Goal: Obtain resource: Download file/media

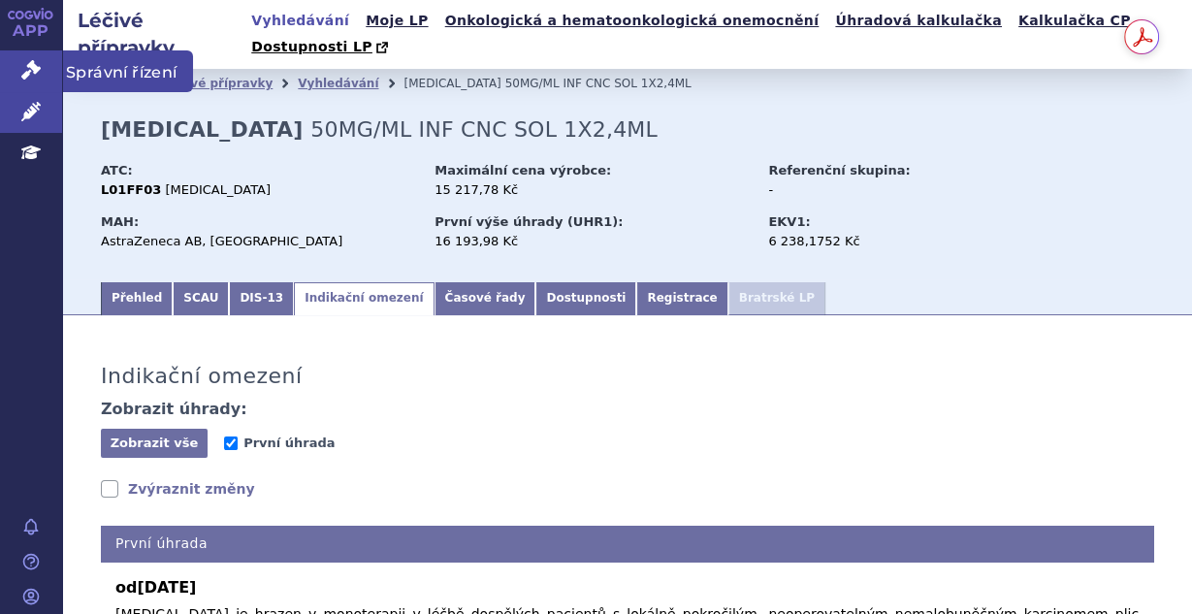
scroll to position [433, 0]
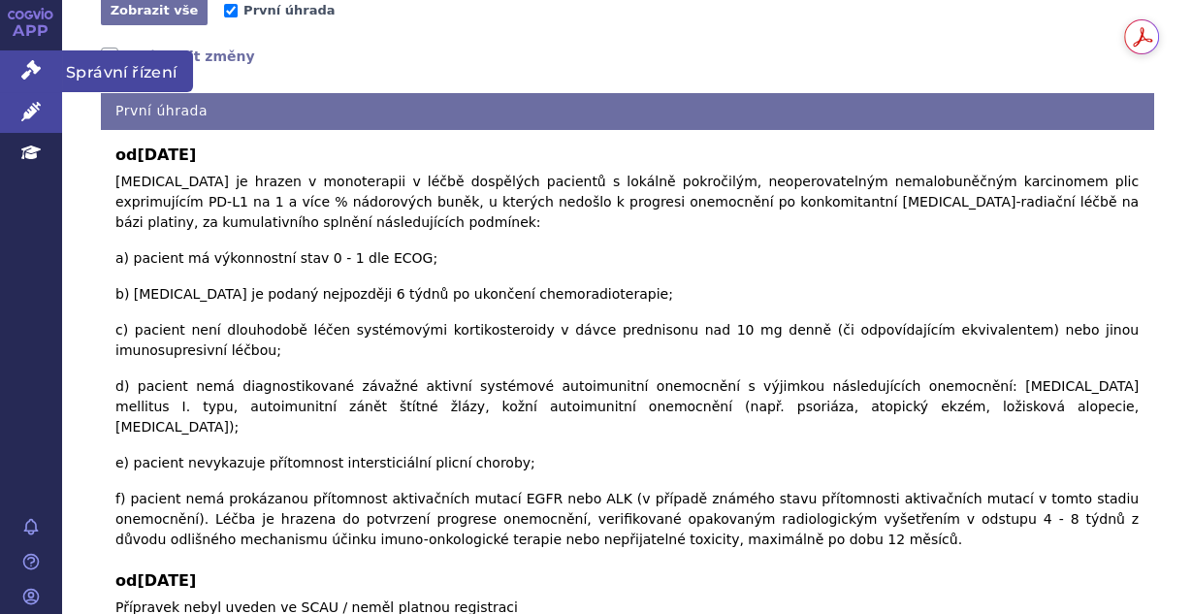
drag, startPoint x: 23, startPoint y: 71, endPoint x: 34, endPoint y: 68, distance: 11.1
click at [23, 71] on icon at bounding box center [30, 69] width 19 height 19
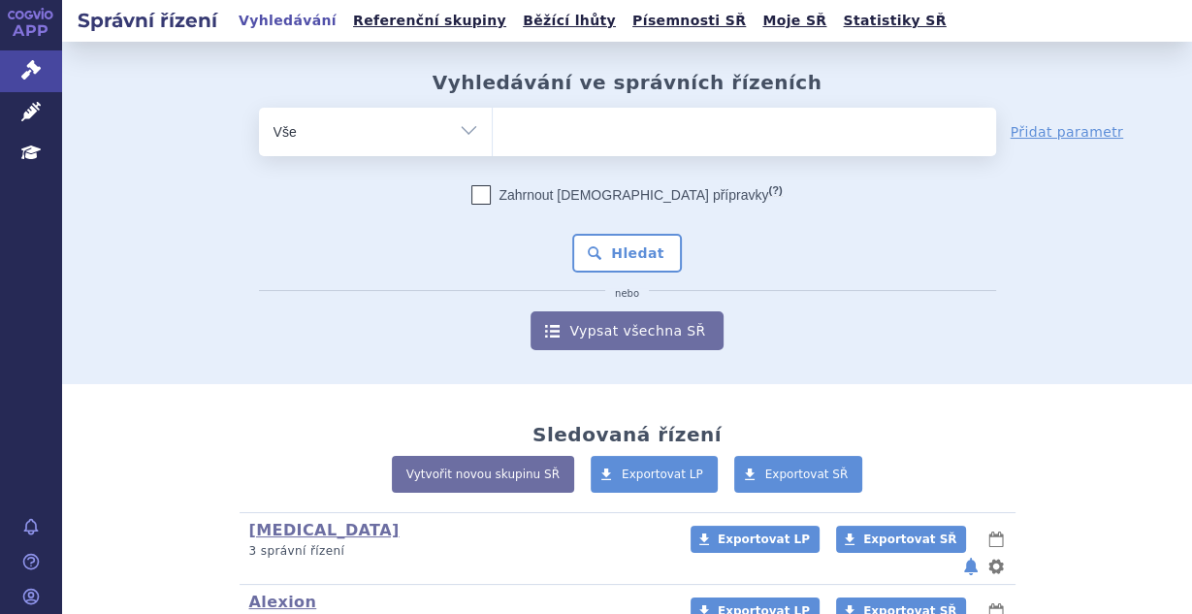
click at [524, 126] on ul at bounding box center [744, 128] width 503 height 41
click at [493, 126] on select at bounding box center [492, 131] width 1 height 48
type input "em"
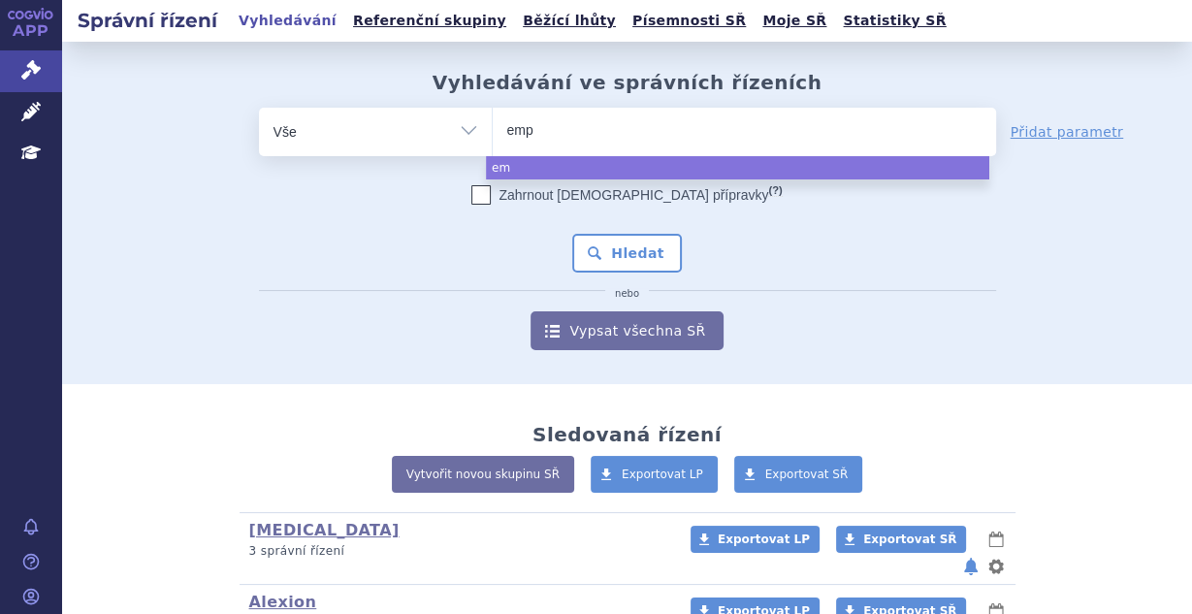
type input "empa"
type input "empagl"
type input "empagli"
type input "empaglig"
type input "empagli"
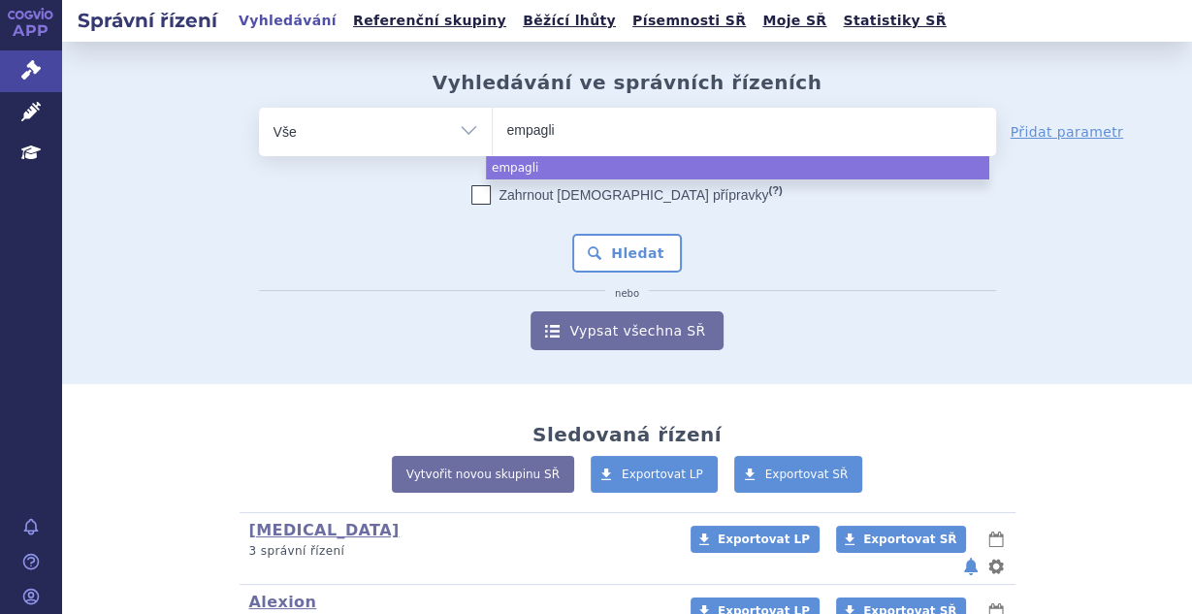
type input "empaglif"
type input "empagliflo"
type input "empagliflozi"
type input "empagliflozin"
select select "empagliflozin"
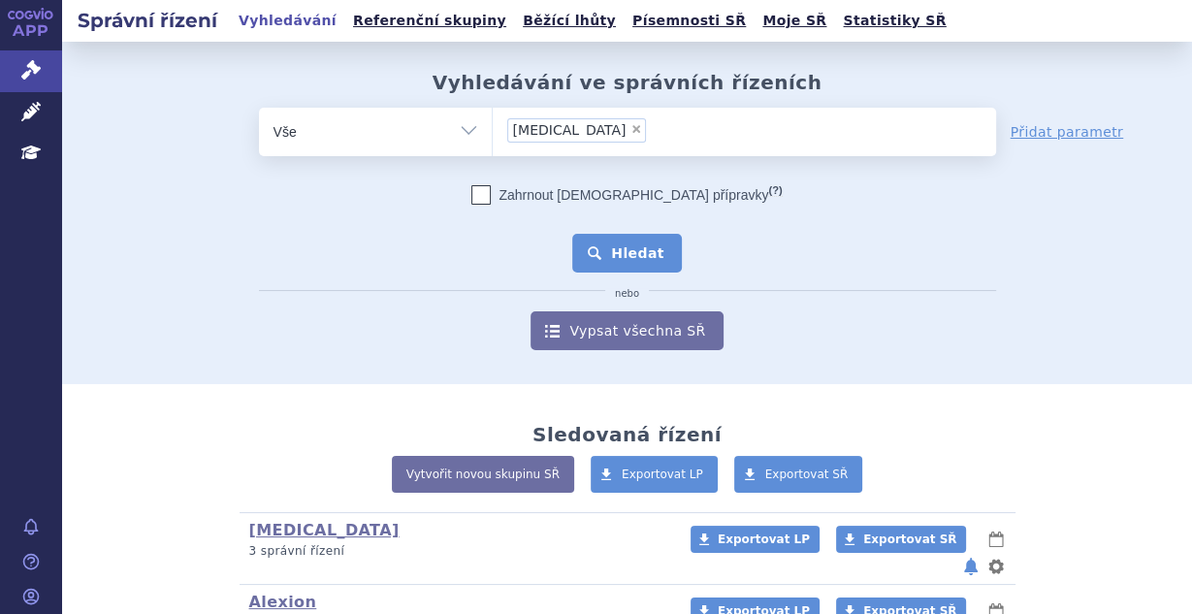
click at [630, 255] on button "Hledat" at bounding box center [627, 253] width 110 height 39
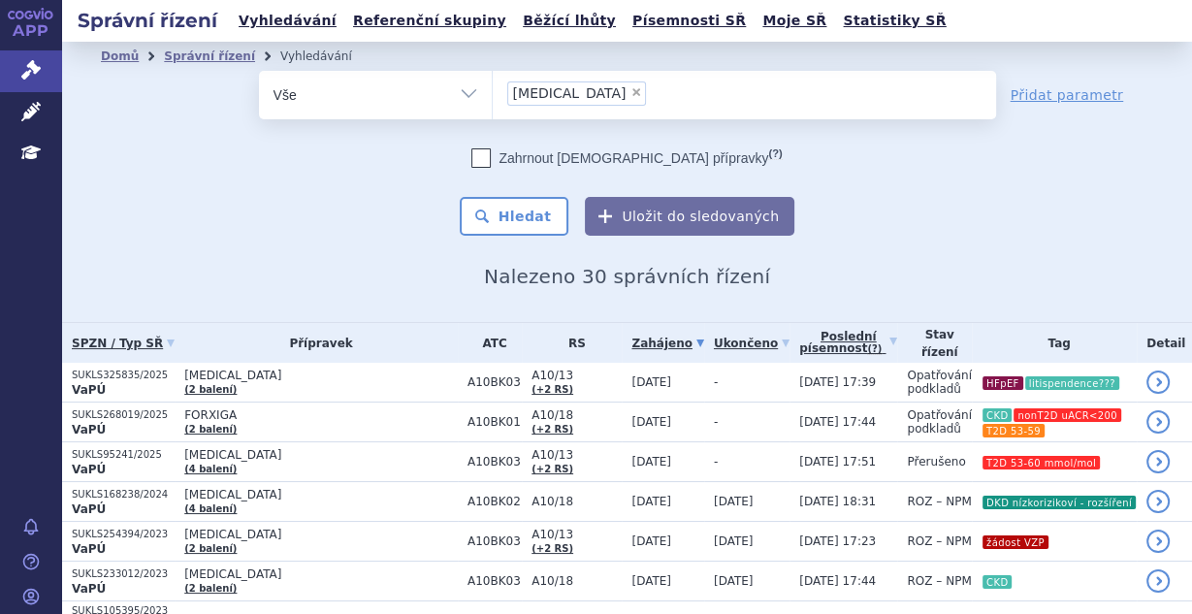
click at [331, 236] on div "Domů Správní řízení Vyhledávání Vyhledávání ve správních řízeních odstranit Vše…" at bounding box center [627, 179] width 1130 height 217
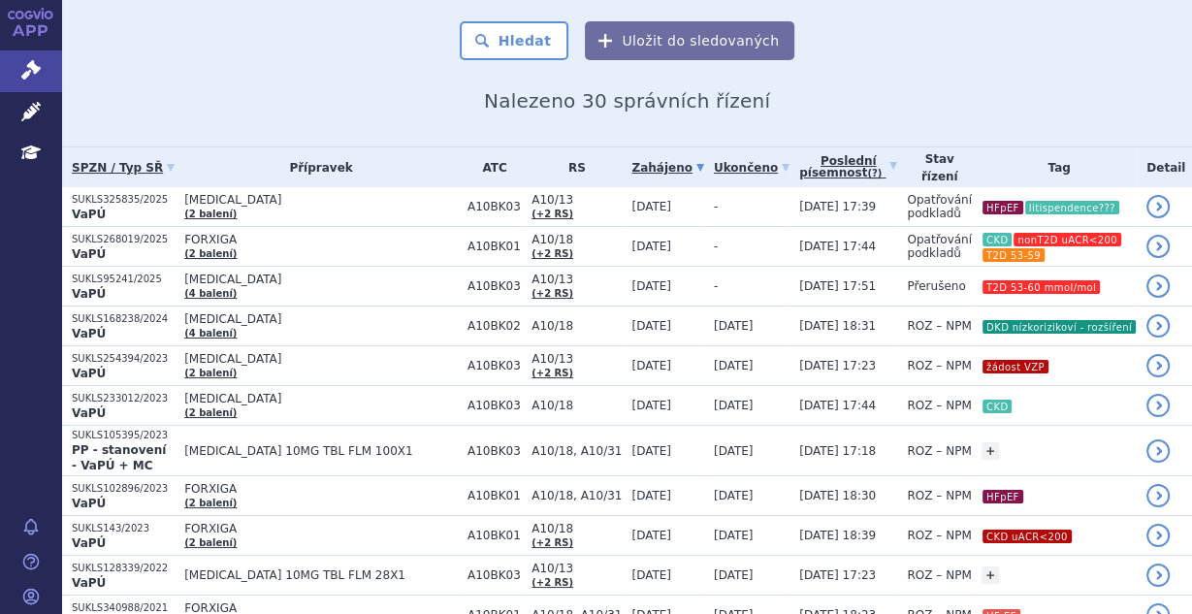
scroll to position [21, 0]
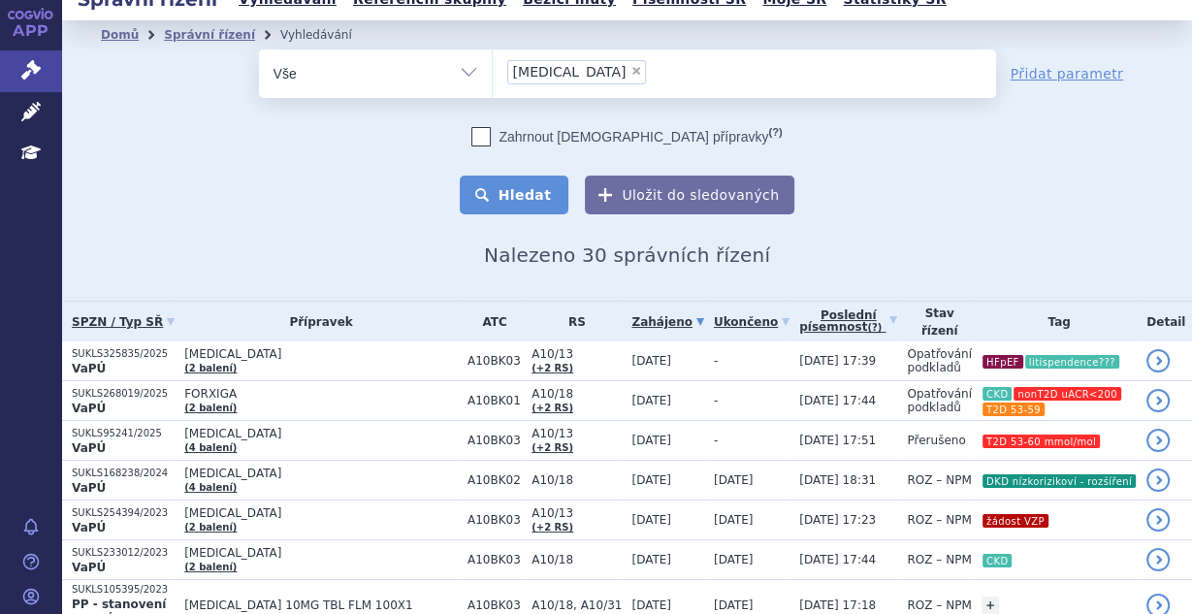
click at [538, 194] on button "Hledat" at bounding box center [515, 195] width 110 height 39
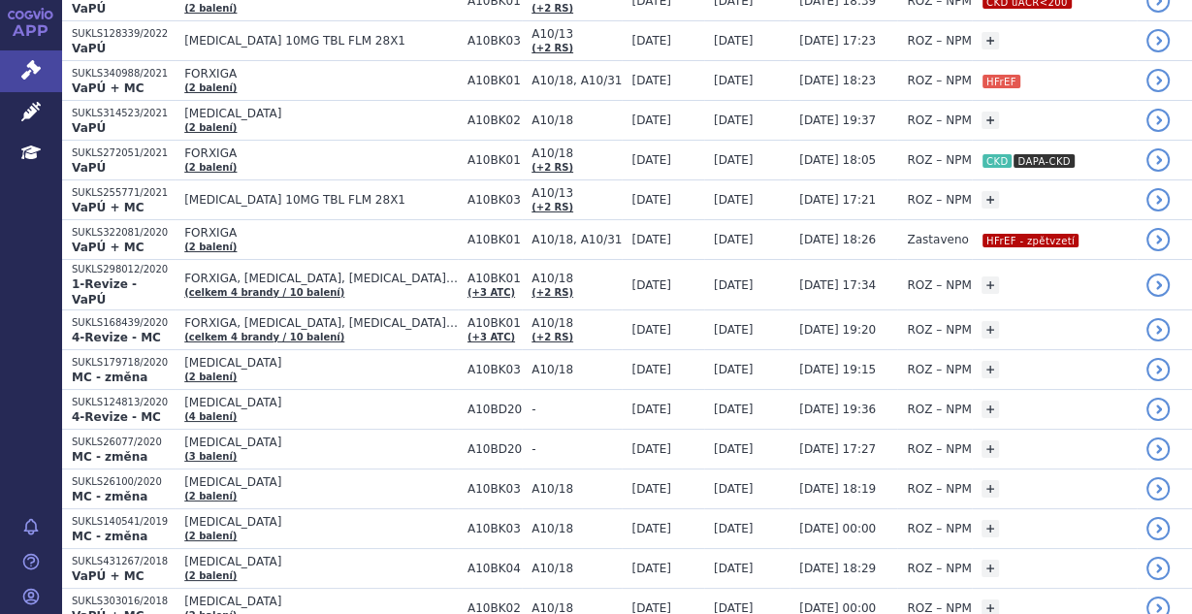
scroll to position [694, 0]
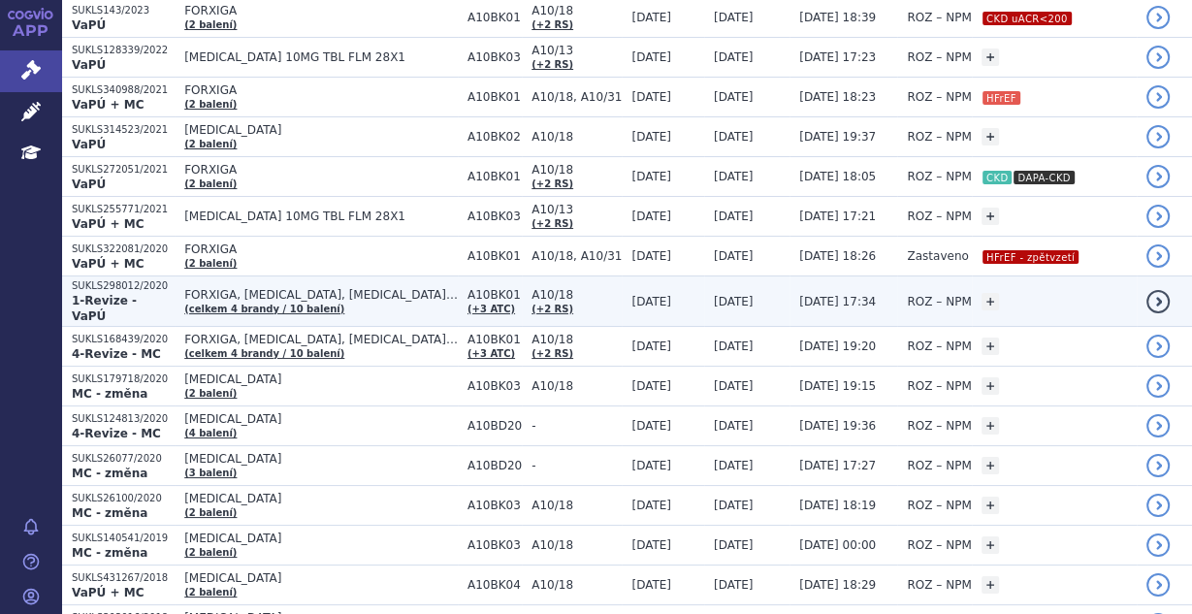
click at [631, 295] on span "[DATE]" at bounding box center [651, 302] width 40 height 14
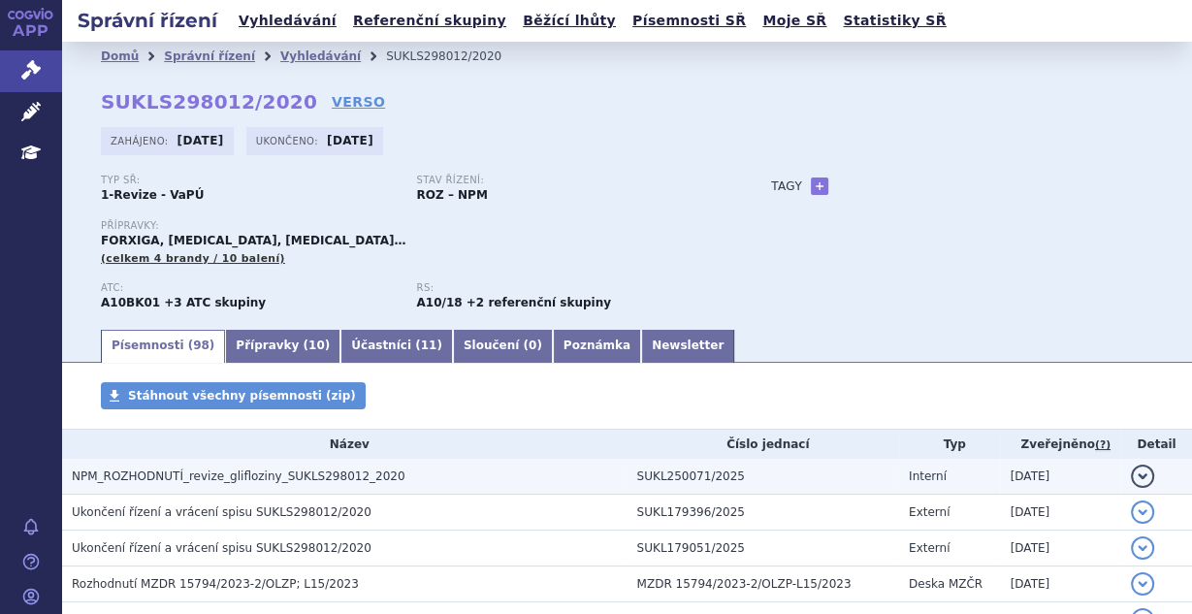
click at [237, 486] on h3 "NPM_ROZHODNUTÍ_revize_glifloziny_SUKLS298012_2020" at bounding box center [350, 476] width 556 height 19
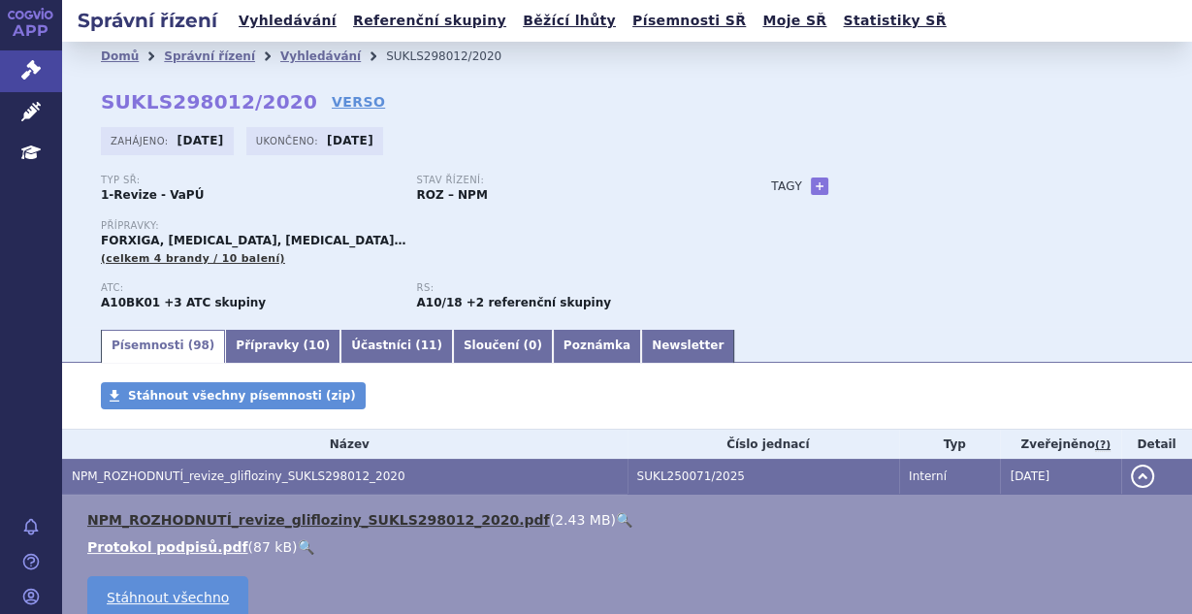
click at [242, 518] on link "NPM_ROZHODNUTÍ_revize_glifloziny_SUKLS298012_2020.pdf" at bounding box center [318, 520] width 463 height 16
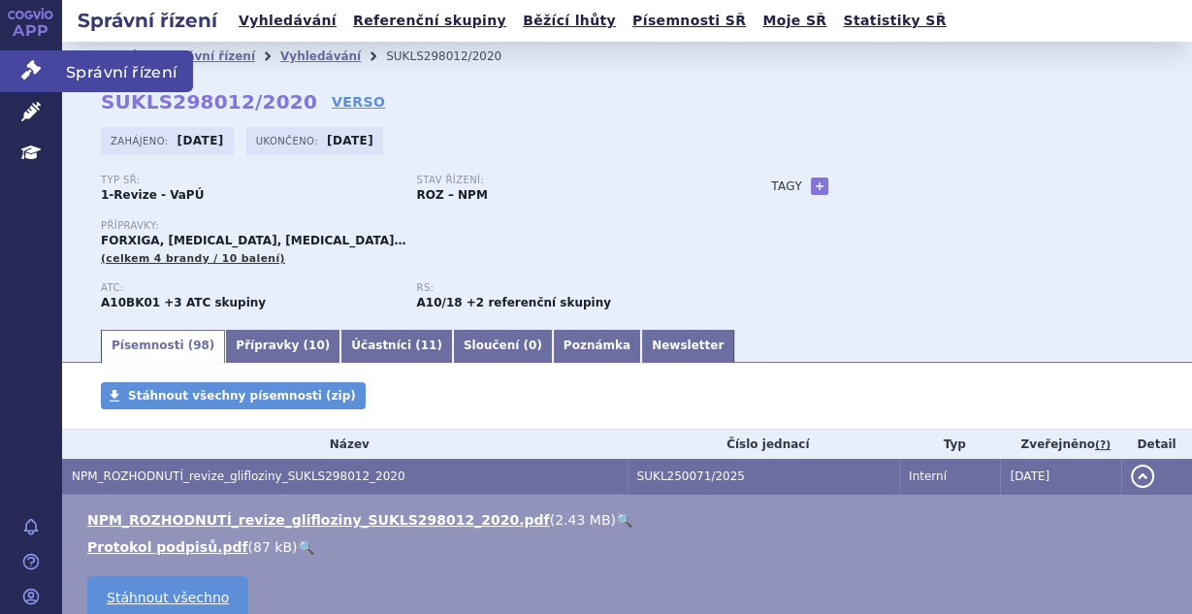
click at [38, 58] on link "Správní řízení" at bounding box center [31, 70] width 62 height 41
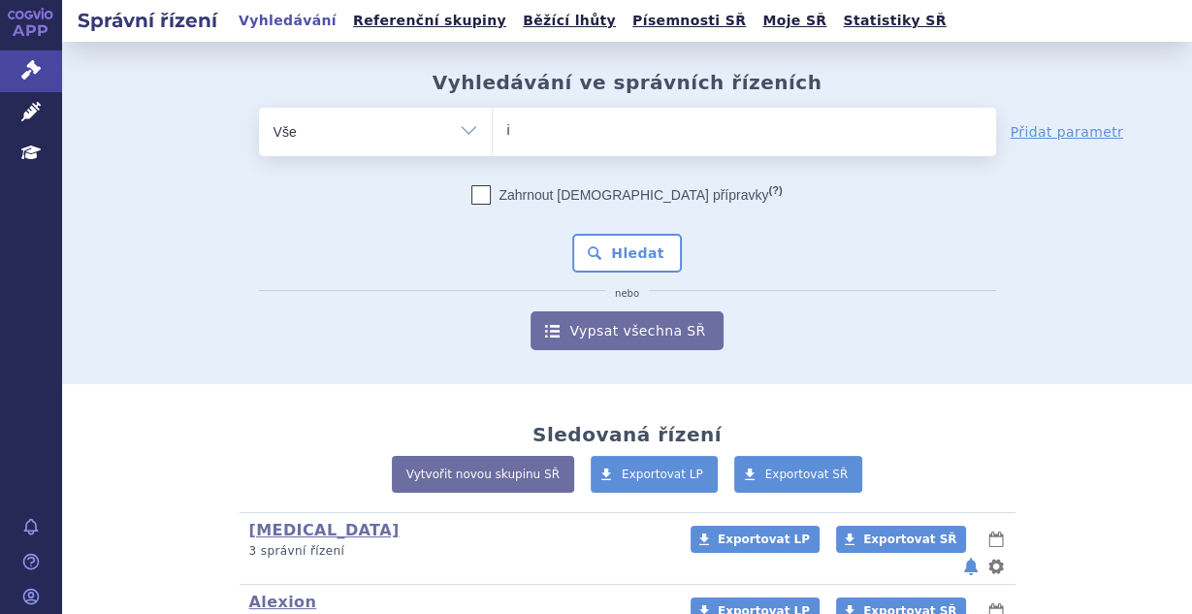
type input "in"
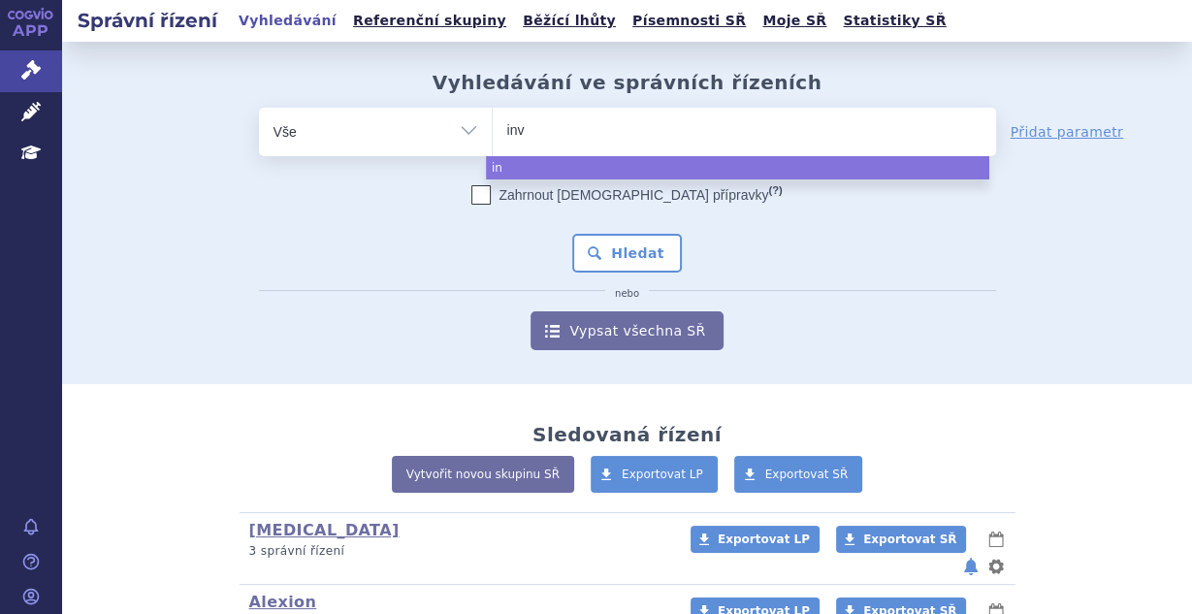
type input "invo"
type input "invoka"
type input "[MEDICAL_DATA]"
select select "[MEDICAL_DATA]"
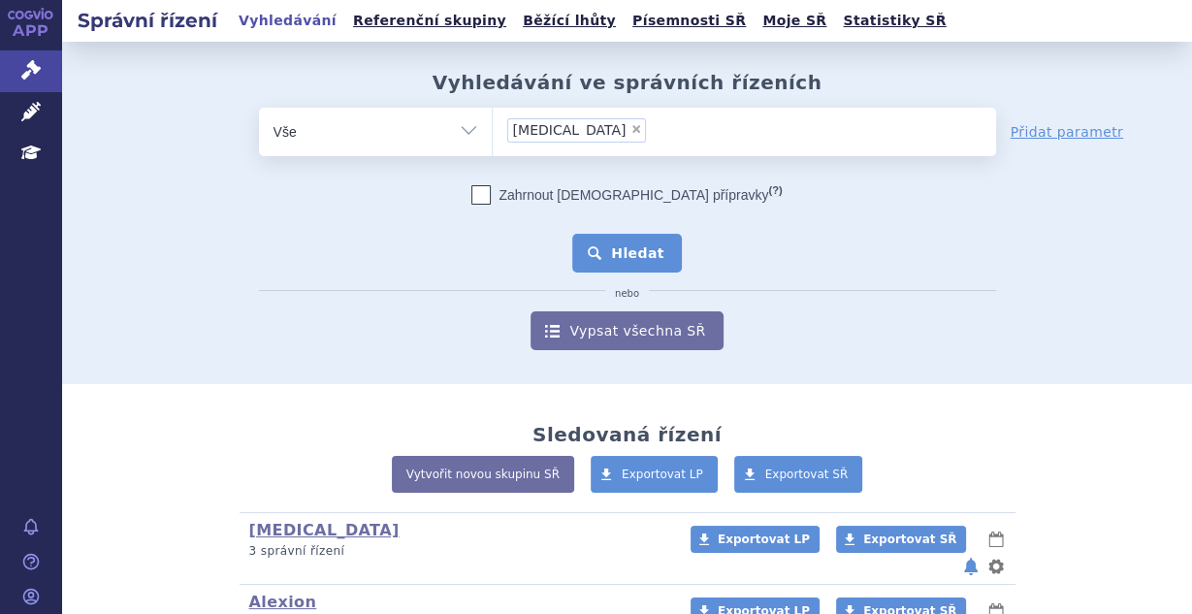
click at [613, 246] on button "Hledat" at bounding box center [627, 253] width 110 height 39
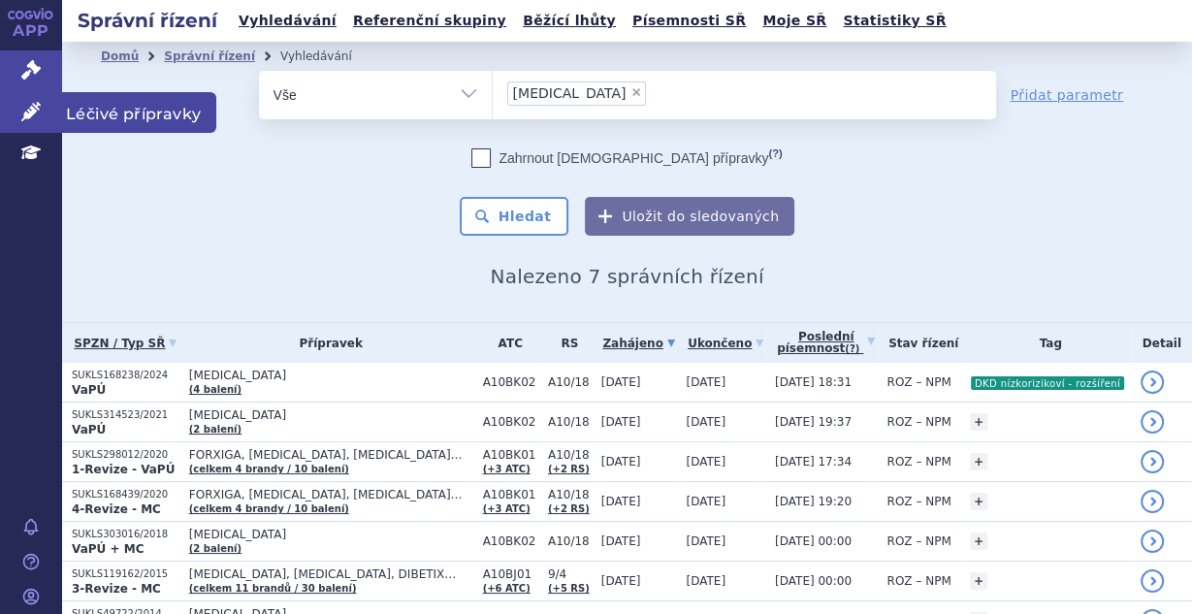
click at [36, 113] on icon at bounding box center [30, 111] width 19 height 19
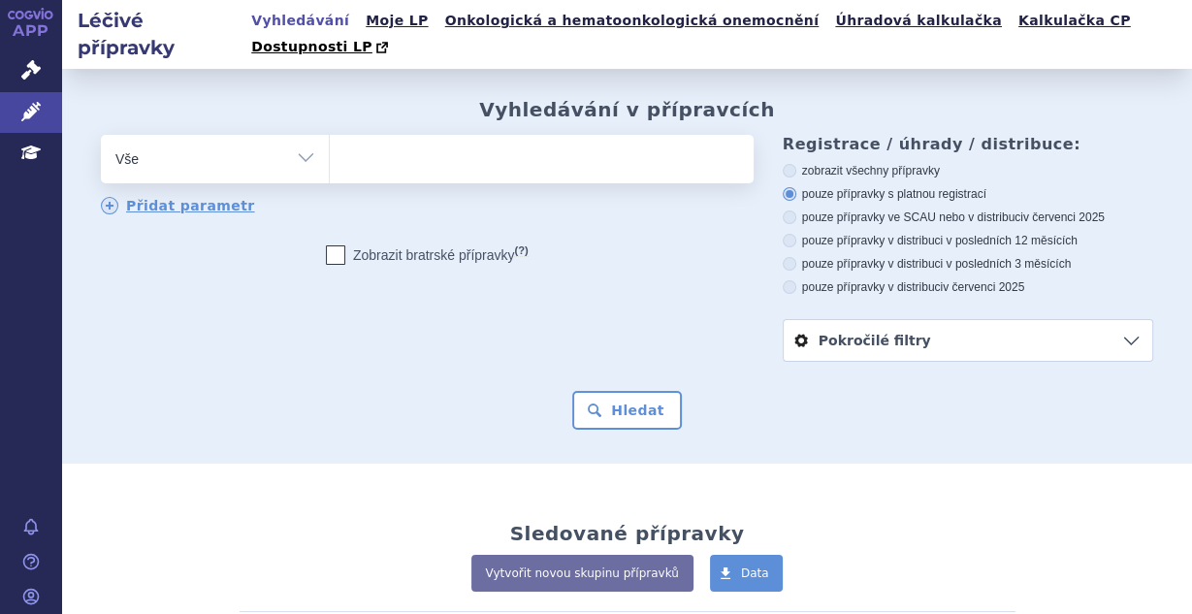
click at [443, 146] on ul at bounding box center [539, 155] width 419 height 41
click at [330, 146] on select at bounding box center [329, 158] width 1 height 48
paste input "což se odráží v jednotlivých odborných doporučeních, a to jak lokálních4, tak m…"
type input "což se odráží v jednotlivých odborných doporučeních, a to jak lokálních4, tak m…"
select select "což se odráží v jednotlivých odborných doporučeních, a to jak lokálních4, tak m…"
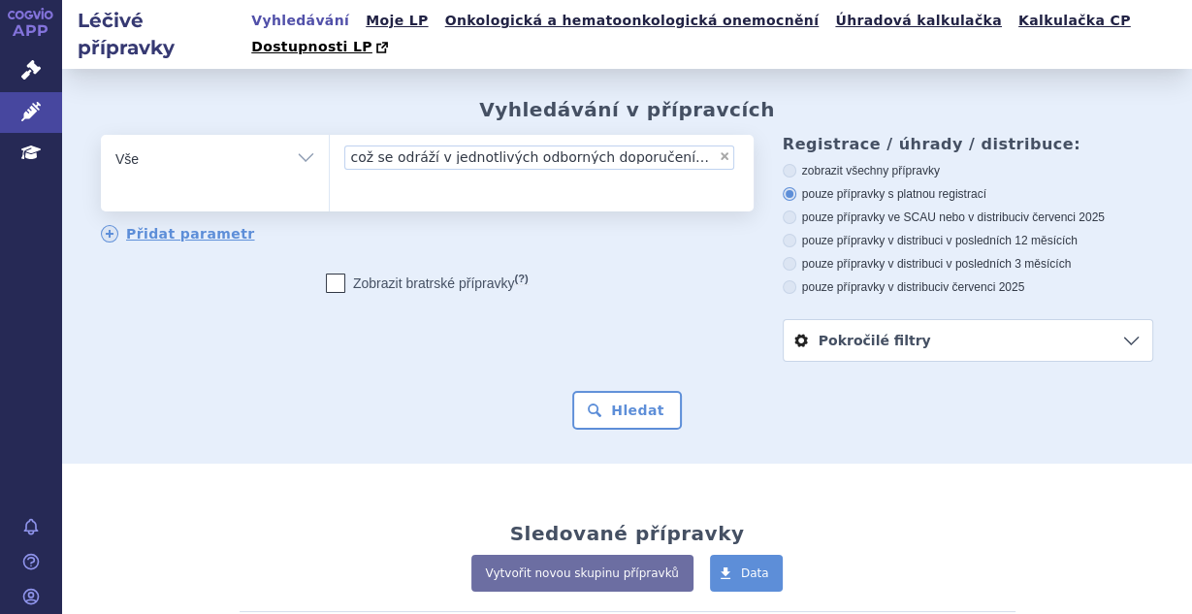
scroll to position [0, 6]
drag, startPoint x: 741, startPoint y: 107, endPoint x: 719, endPoint y: 129, distance: 31.6
click at [728, 123] on div "Vyhledávání v přípravcích odstranit Vše Přípravek/SUKL kód MAH VPOIS ×" at bounding box center [627, 264] width 1130 height 332
click at [717, 150] on span "×" at bounding box center [720, 156] width 12 height 12
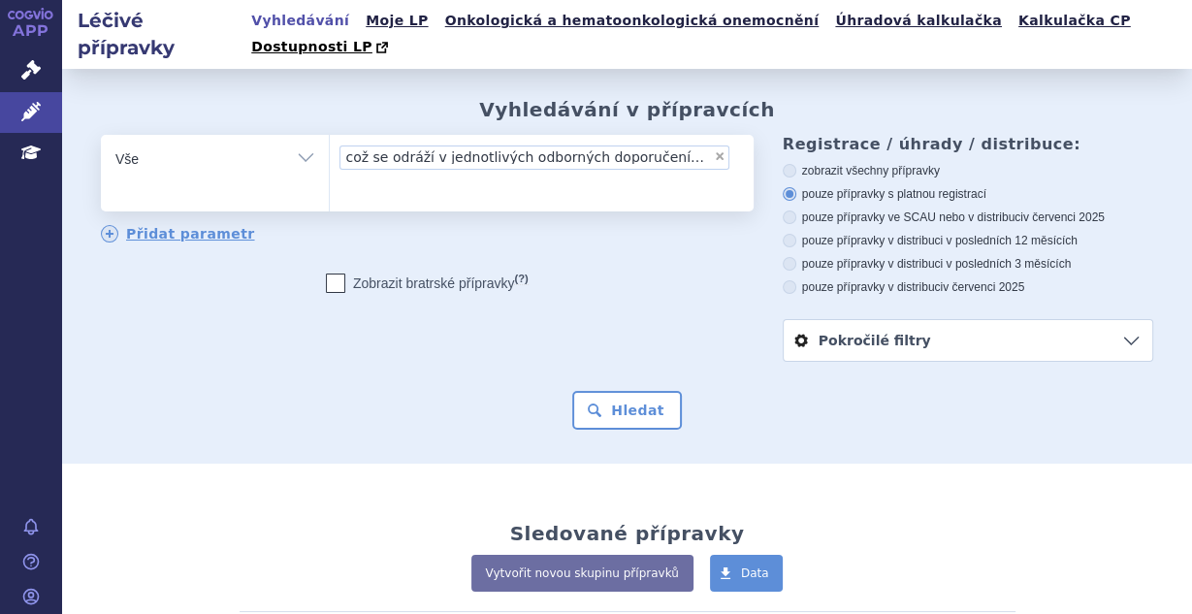
click at [330, 134] on select "což se odráží v jednotlivých odborných doporučeních, a to jak lokálních4, tak m…" at bounding box center [329, 158] width 1 height 48
select select
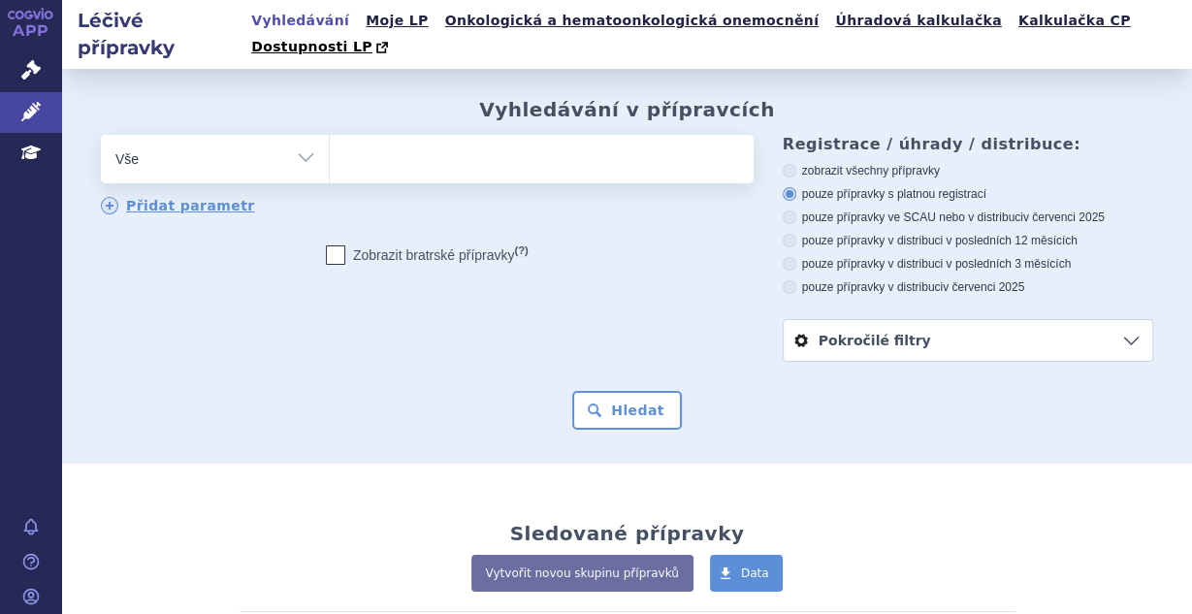
scroll to position [0, 0]
click at [424, 172] on div "odstranit Vše Přípravek/SUKL kód MAH VPOIS ATC/Aktivní látka" at bounding box center [427, 175] width 653 height 81
click at [426, 141] on ul at bounding box center [539, 155] width 419 height 41
click at [330, 141] on select "což se odráží v jednotlivých odborných doporučeních, a to jak lokálních4, tak m…" at bounding box center [329, 158] width 1 height 48
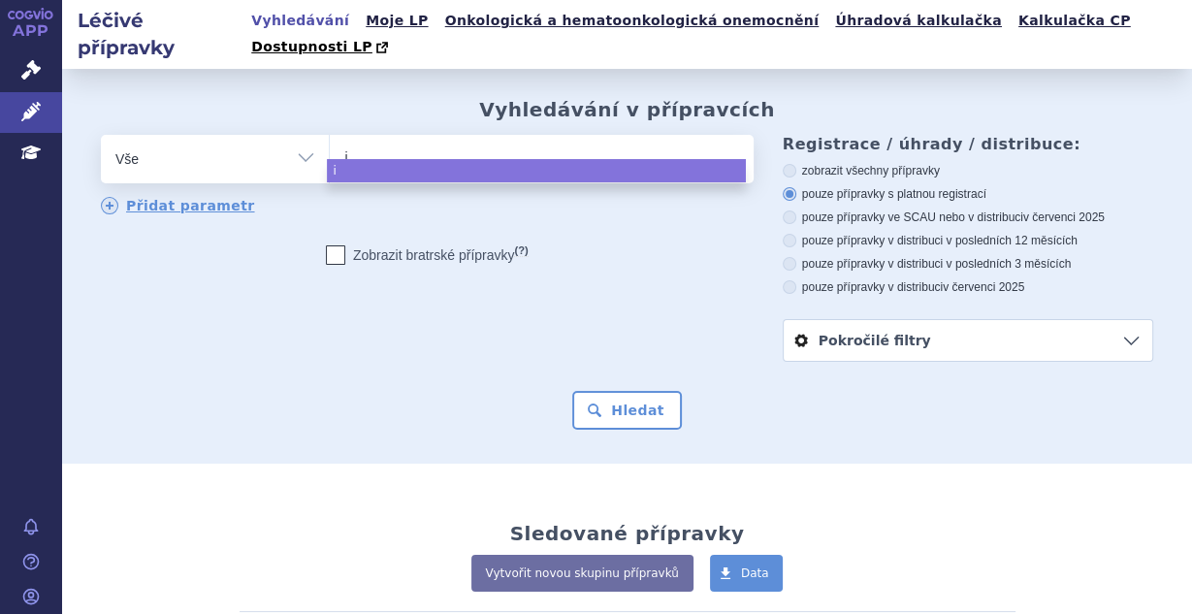
type input "in"
type input "info"
type input "inf"
type input "in"
type input "inv"
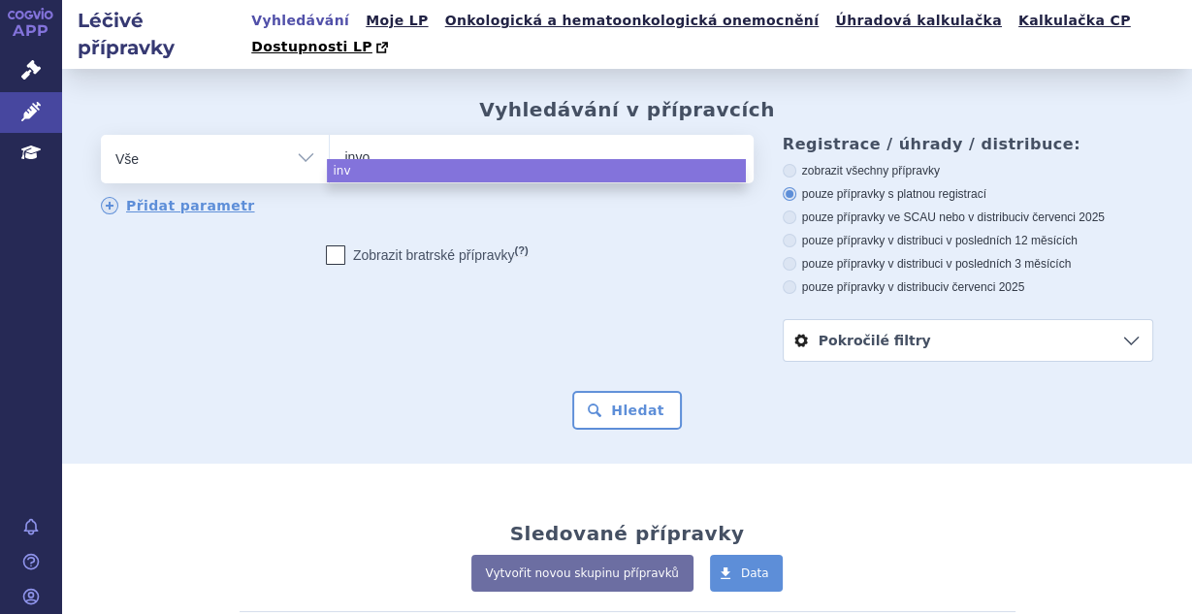
type input "invok"
type input "invokan"
type input "[MEDICAL_DATA]"
select select "[MEDICAL_DATA]"
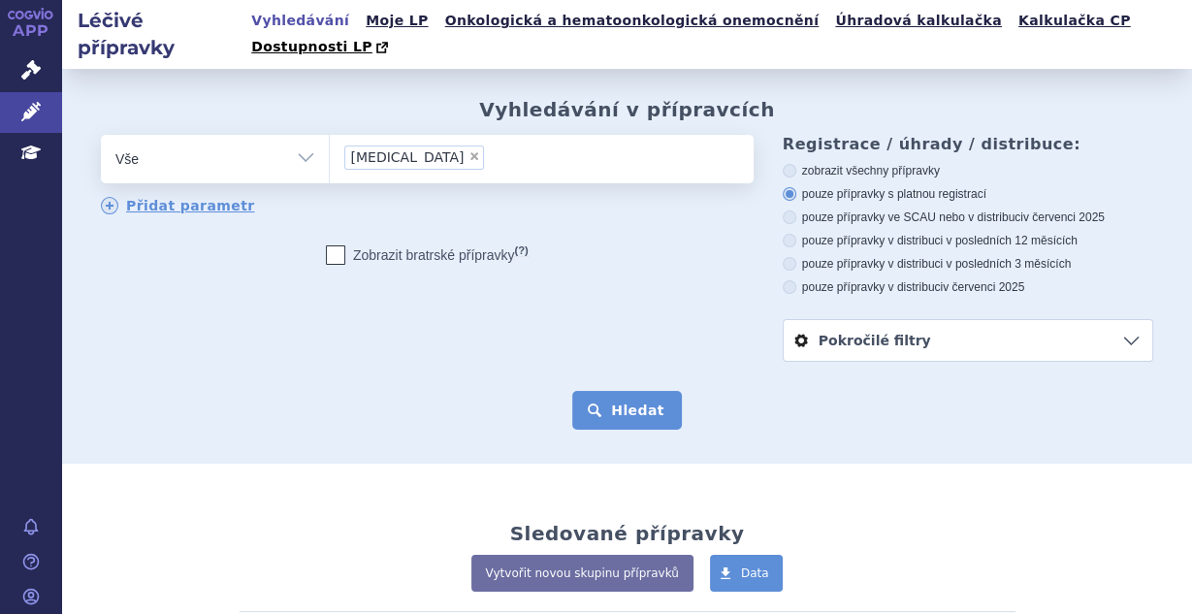
click at [598, 391] on button "Hledat" at bounding box center [627, 410] width 110 height 39
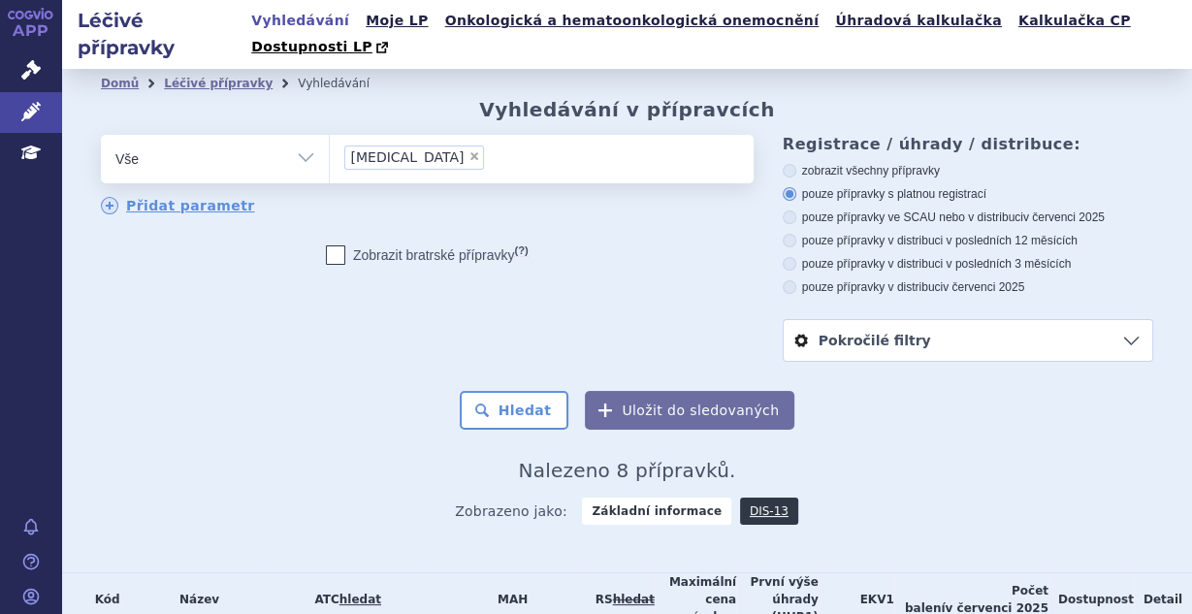
scroll to position [362, 0]
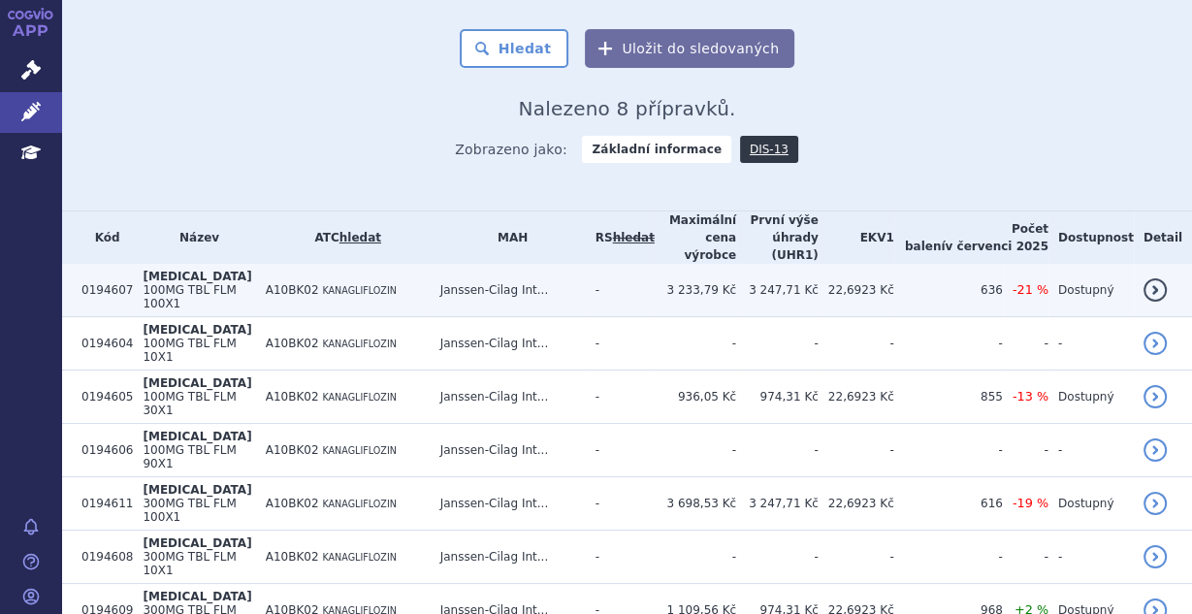
click at [696, 264] on td "3 233,79 Kč" at bounding box center [695, 290] width 81 height 53
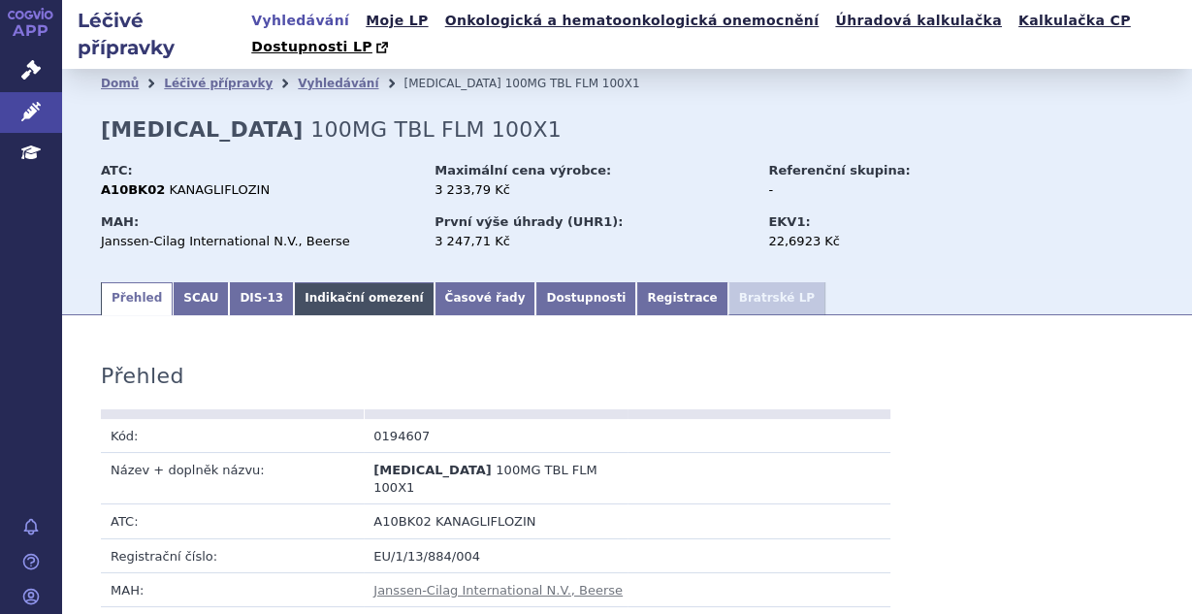
click at [303, 282] on link "Indikační omezení" at bounding box center [364, 298] width 140 height 33
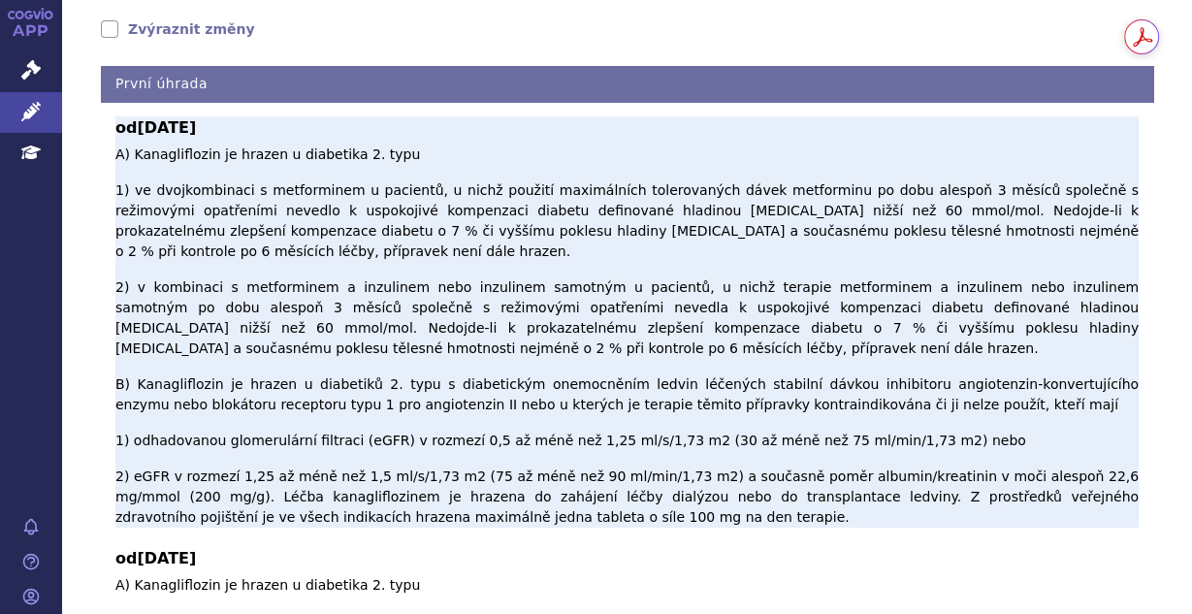
scroll to position [466, 0]
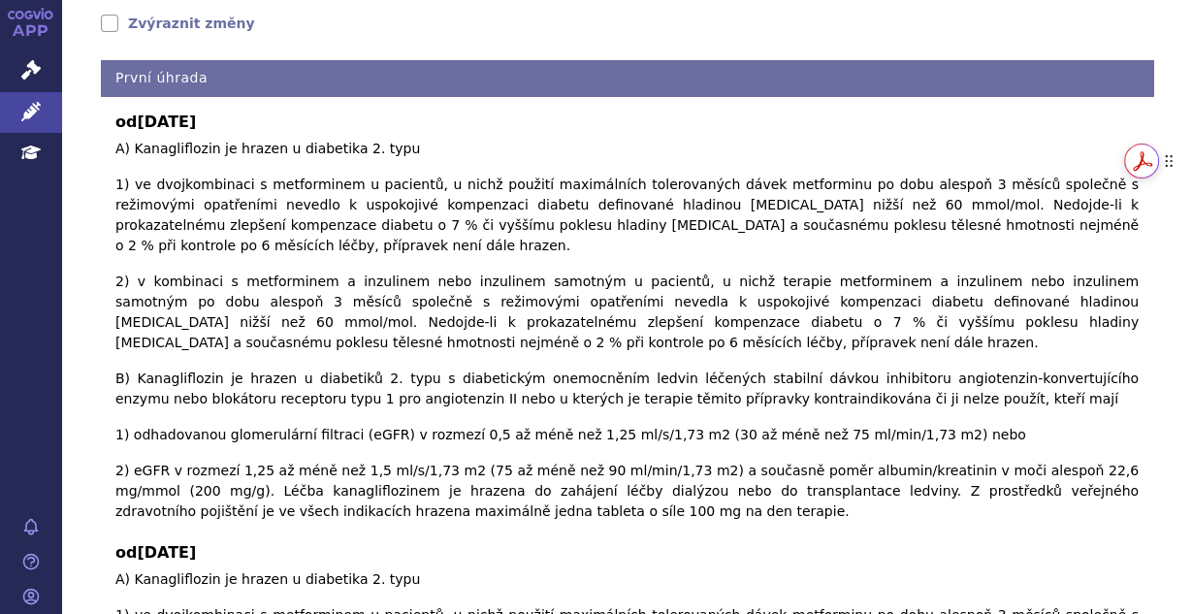
drag, startPoint x: 1169, startPoint y: 38, endPoint x: 1179, endPoint y: 201, distance: 163.3
click at [1179, 178] on div "Get summaries and key insights using AI Assistant powered by Adobe Acrobat" at bounding box center [1158, 161] width 68 height 35
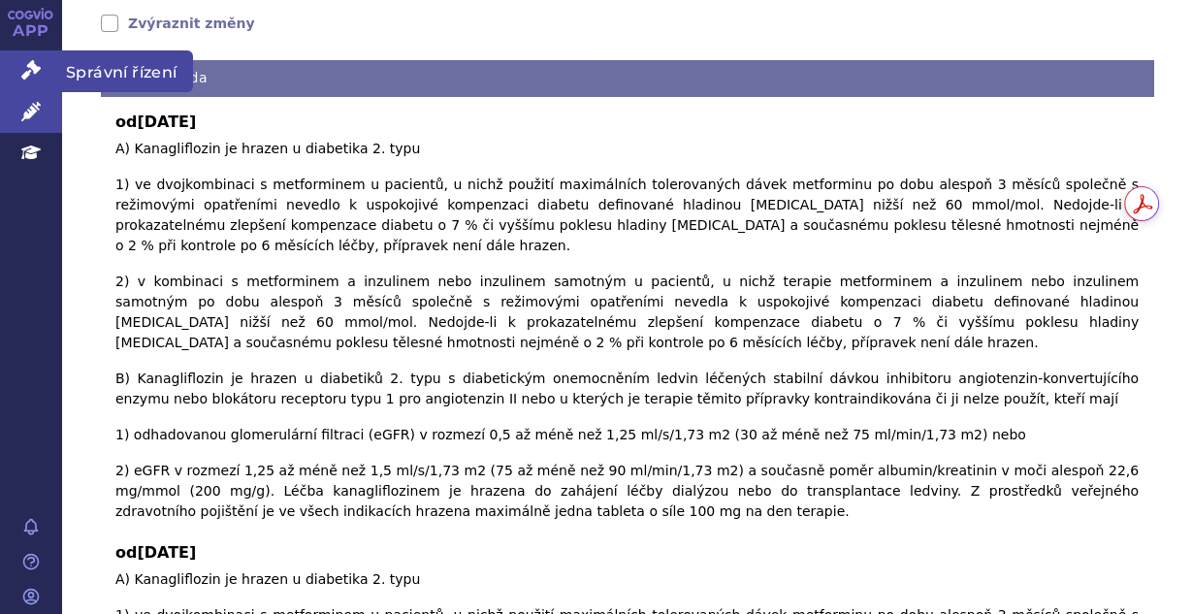
click at [34, 63] on icon at bounding box center [30, 69] width 19 height 19
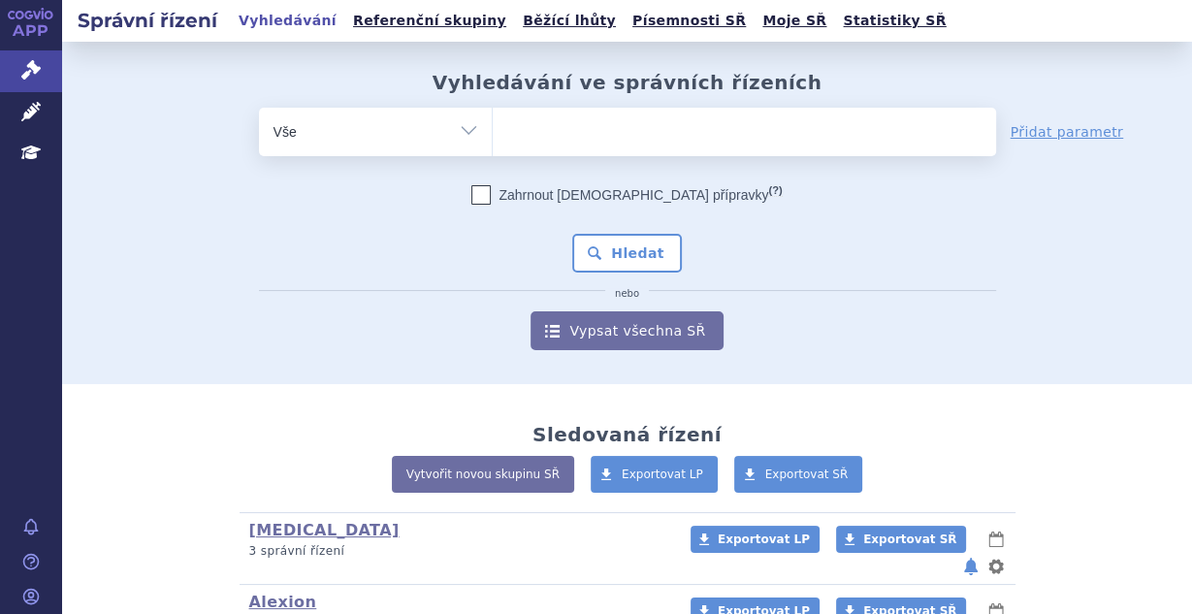
drag, startPoint x: 0, startPoint y: 0, endPoint x: 537, endPoint y: 133, distance: 553.6
click at [537, 133] on ul at bounding box center [744, 128] width 503 height 41
click at [493, 133] on select at bounding box center [492, 131] width 1 height 48
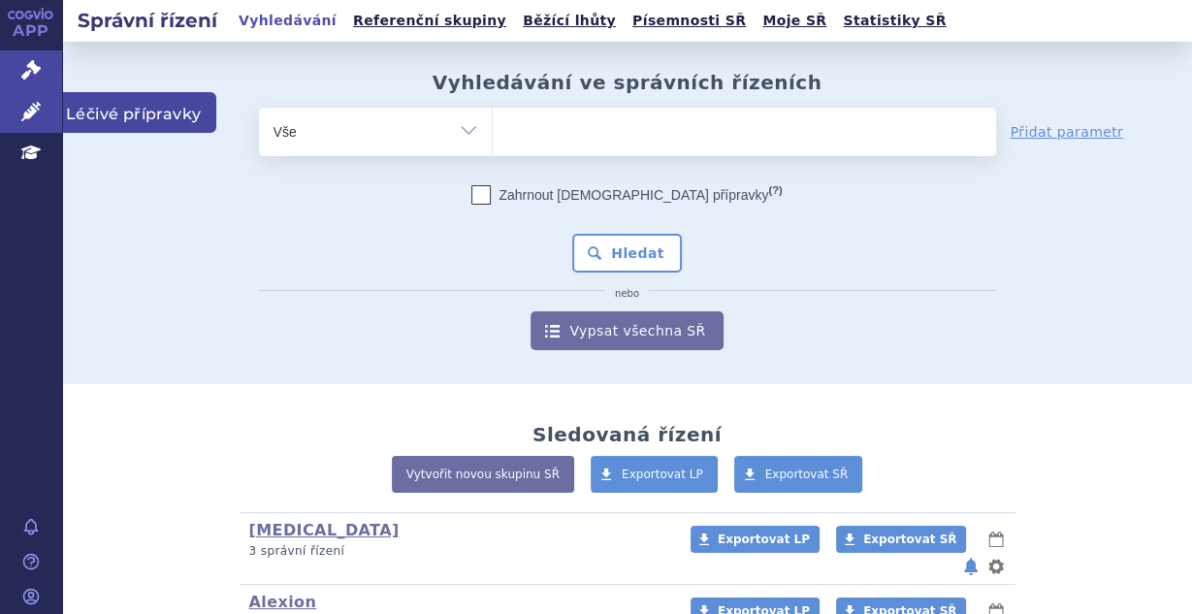
click at [55, 101] on link "Léčivé přípravky" at bounding box center [31, 112] width 62 height 41
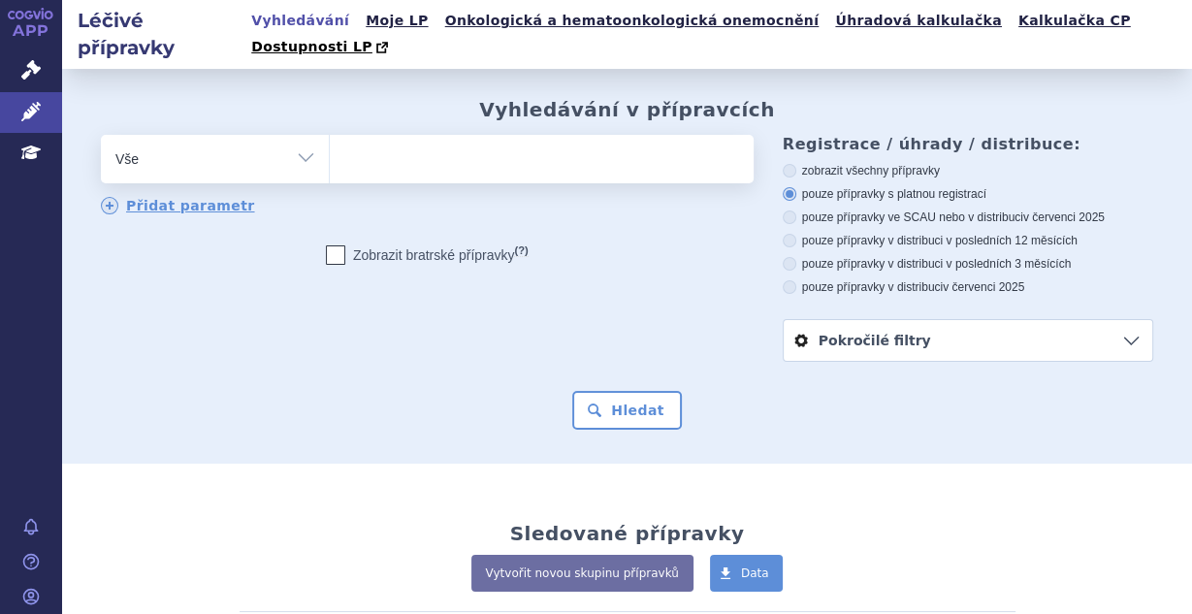
click at [834, 320] on link "Pokročilé filtry" at bounding box center [968, 340] width 369 height 41
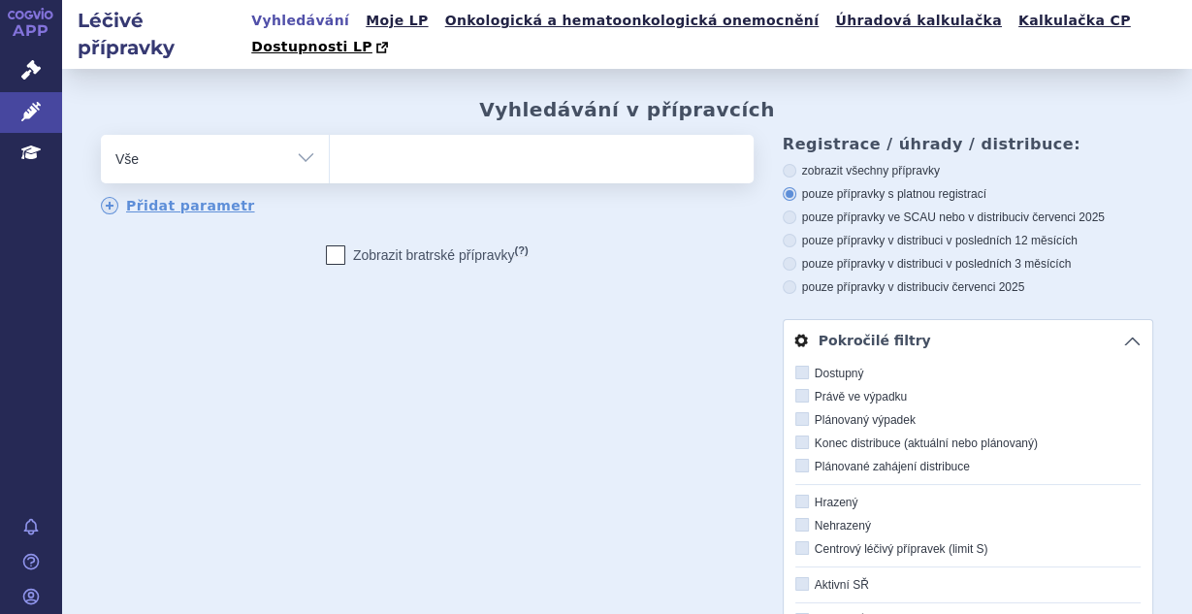
click at [834, 320] on link "Pokročilé filtry" at bounding box center [968, 340] width 369 height 41
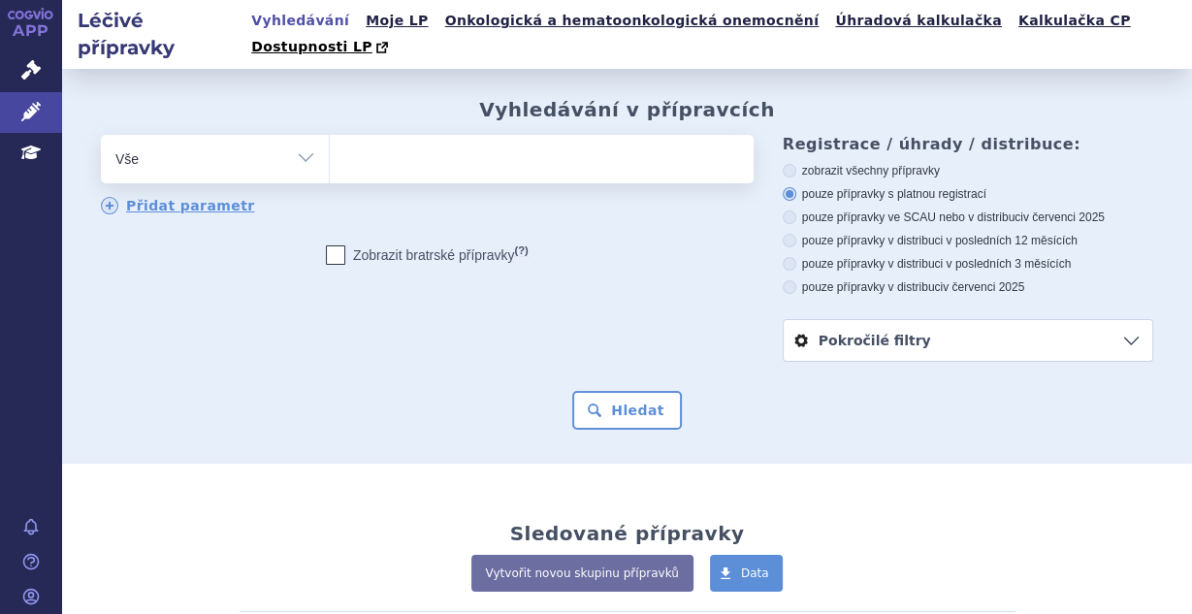
click at [444, 147] on ul at bounding box center [539, 155] width 419 height 41
click at [330, 147] on select at bounding box center [329, 158] width 1 height 48
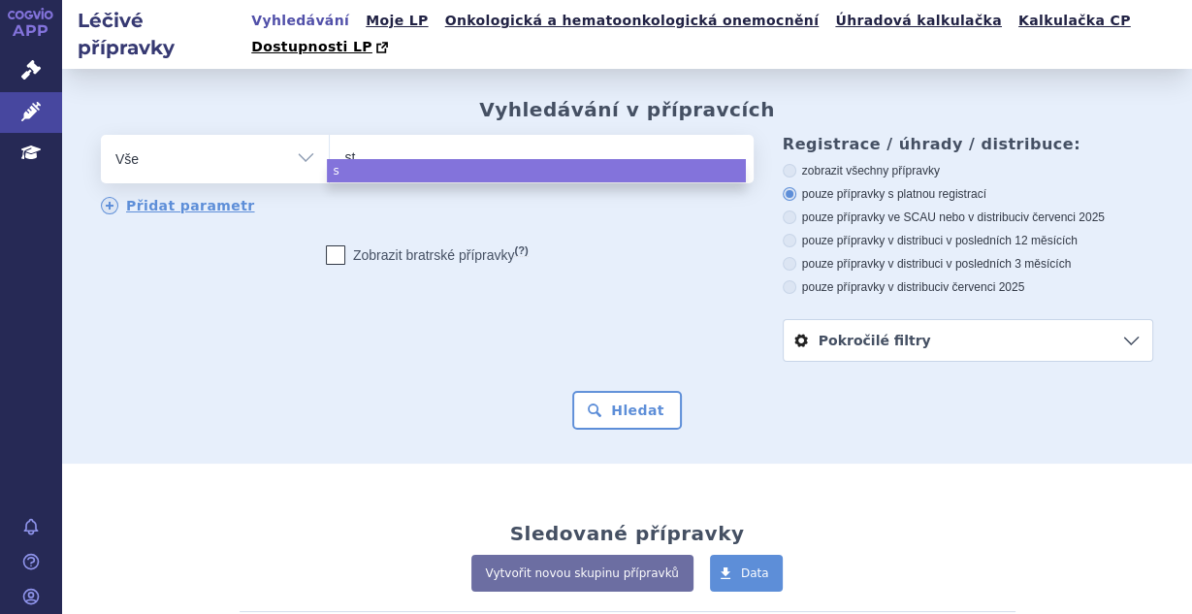
type input "ste"
type input "steg"
type input "stegla"
type input "steglatr"
type input "[MEDICAL_DATA]"
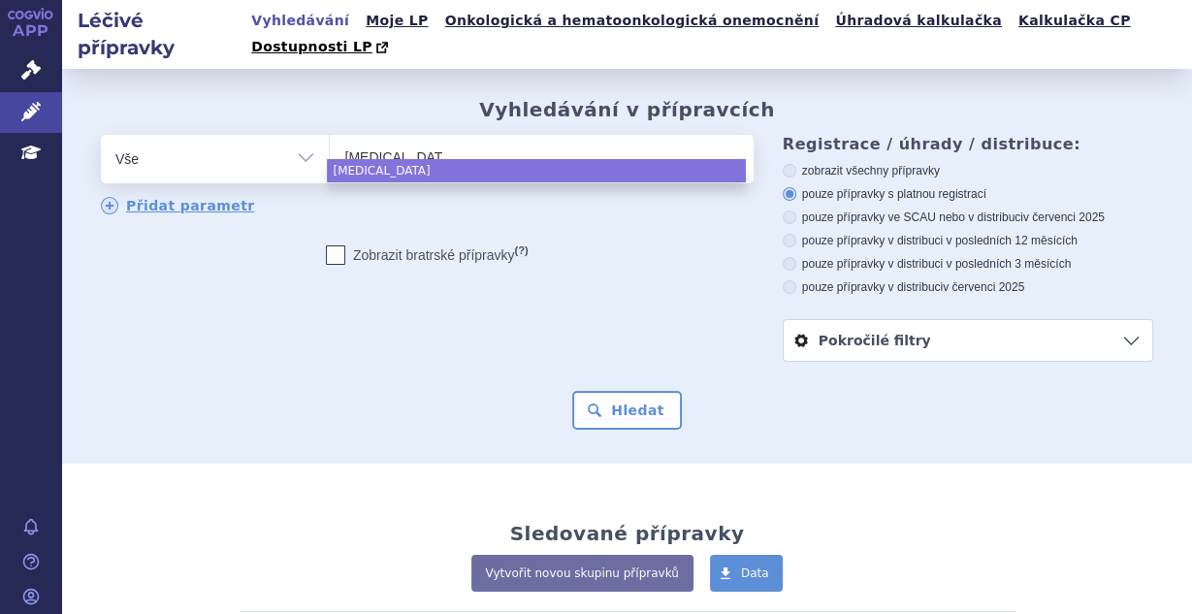
select select "[MEDICAL_DATA]"
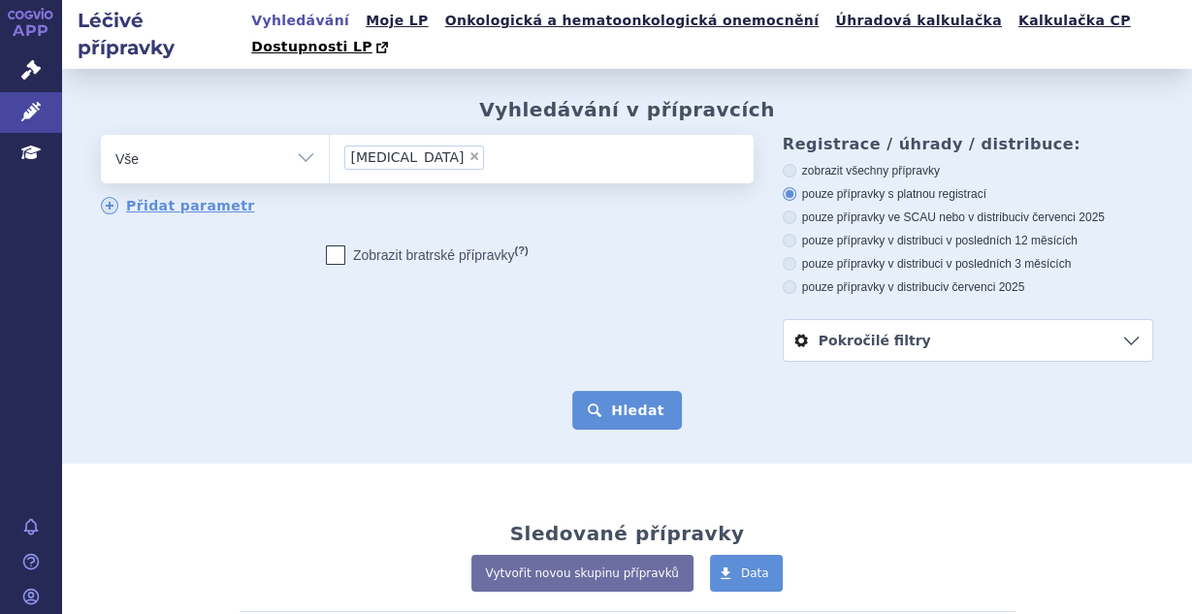
click at [611, 391] on button "Hledat" at bounding box center [627, 410] width 110 height 39
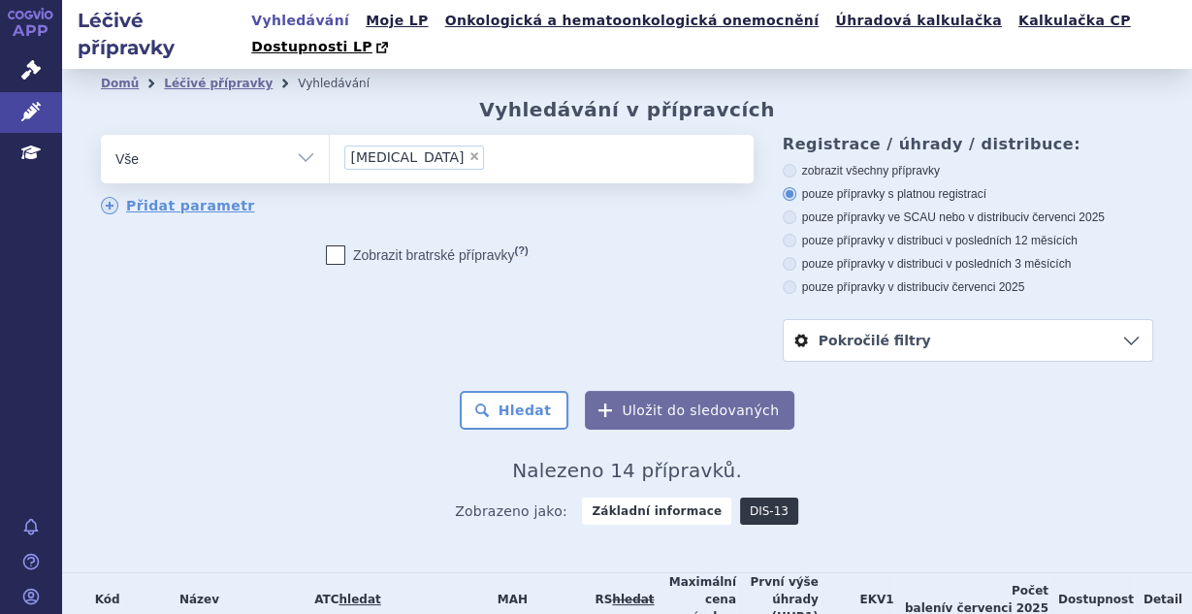
click at [740, 498] on link "DIS-13" at bounding box center [769, 511] width 58 height 27
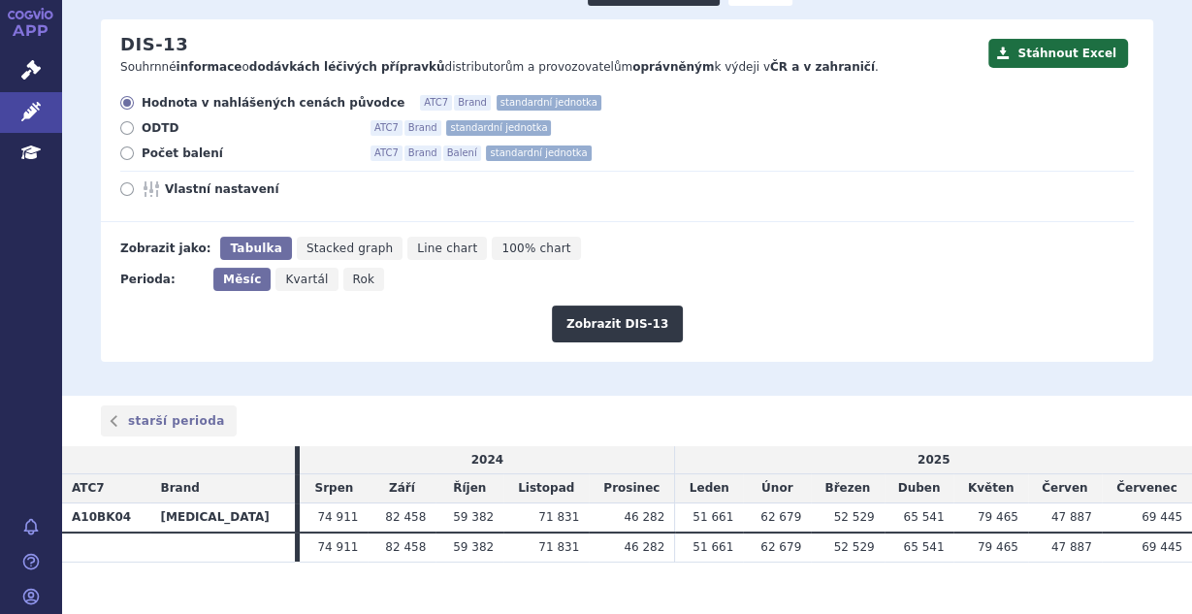
scroll to position [163, 0]
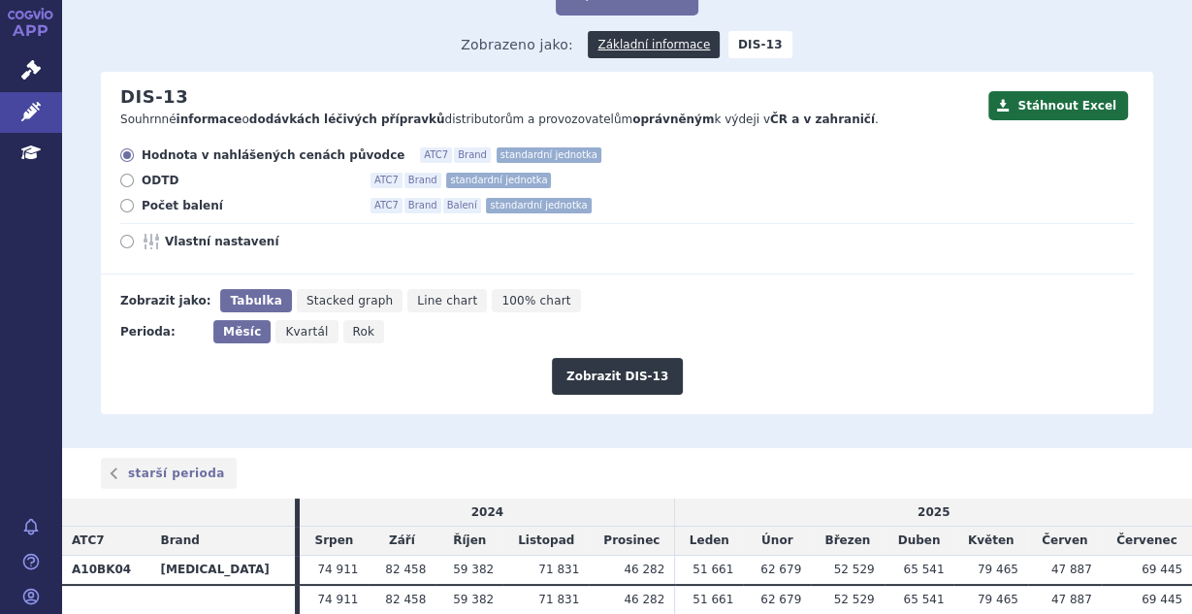
click at [135, 198] on label "Počet balení ATC7 Brand Balení standardní jednotka" at bounding box center [627, 206] width 1014 height 16
click at [135, 202] on input "Počet balení ATC7 Brand Balení standardní jednotka" at bounding box center [128, 208] width 13 height 13
radio input "true"
click at [608, 358] on button "Zobrazit DIS-13" at bounding box center [617, 376] width 131 height 37
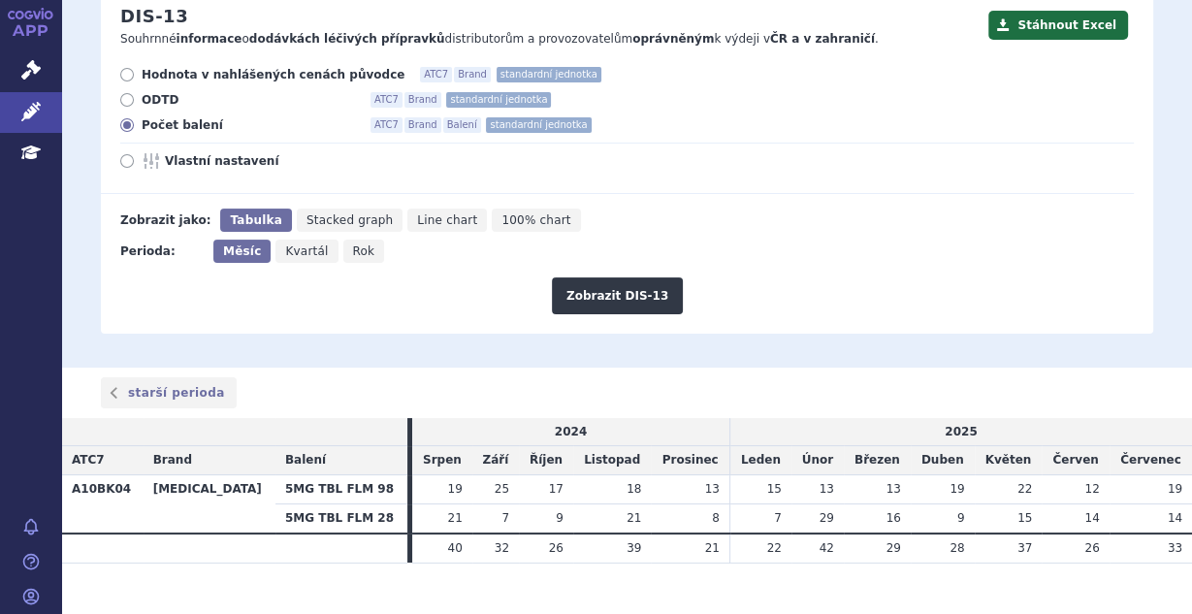
scroll to position [192, 0]
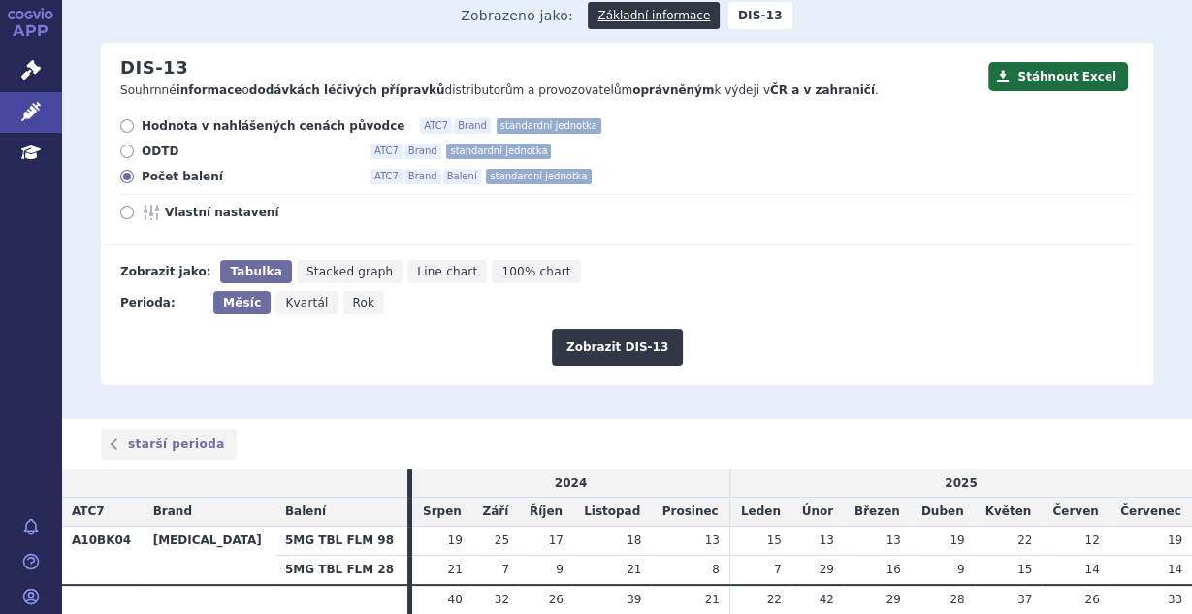
click at [353, 296] on span "Rok" at bounding box center [364, 303] width 22 height 14
click at [348, 291] on input "Rok" at bounding box center [349, 297] width 13 height 13
radio input "true"
click at [640, 329] on button "Zobrazit DIS-13" at bounding box center [617, 347] width 131 height 37
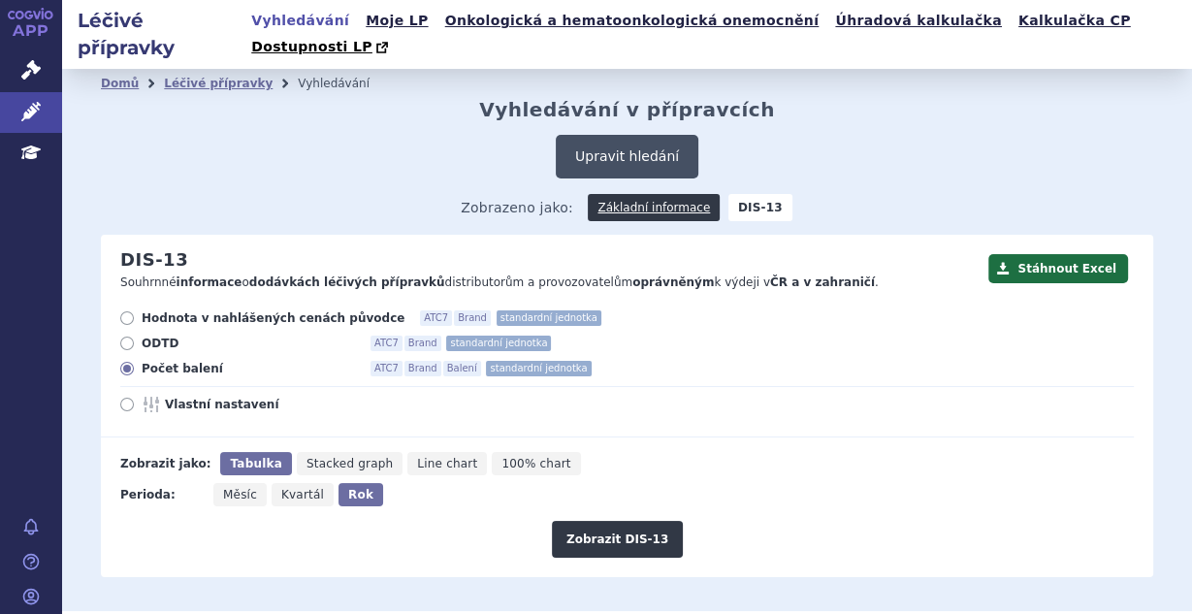
click at [652, 135] on button "Upravit hledání" at bounding box center [627, 157] width 143 height 44
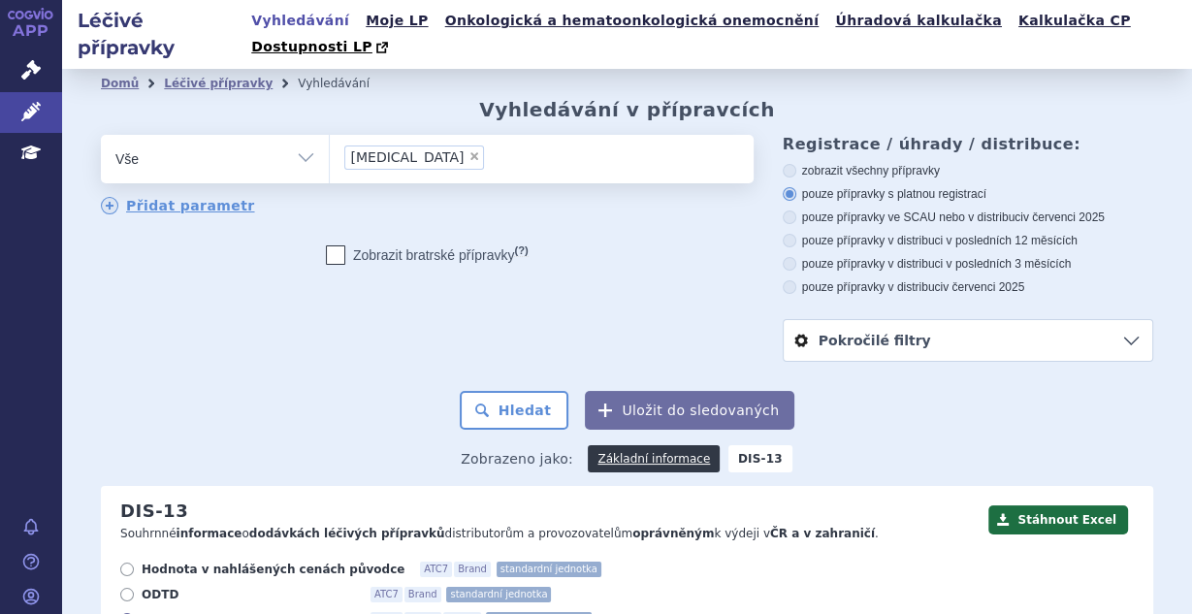
click at [553, 137] on ul "× steglatro" at bounding box center [539, 156] width 419 height 43
click at [330, 137] on select "[MEDICAL_DATA]" at bounding box center [329, 158] width 1 height 48
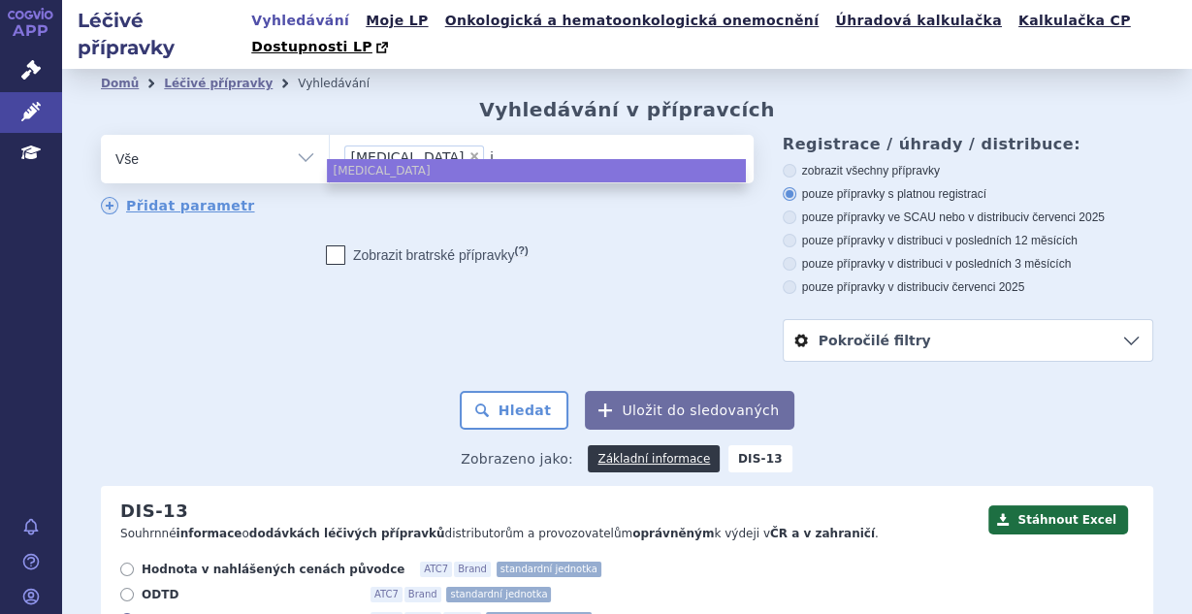
type input "in"
type input "invo"
type input "invoka"
type input "[MEDICAL_DATA]"
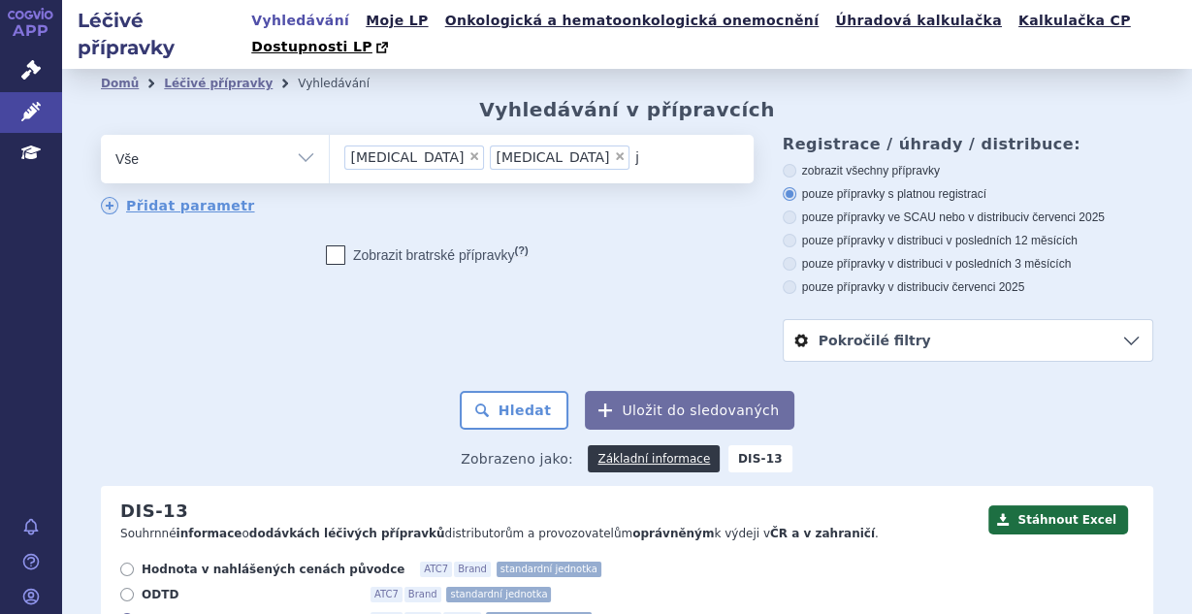
type input "ja"
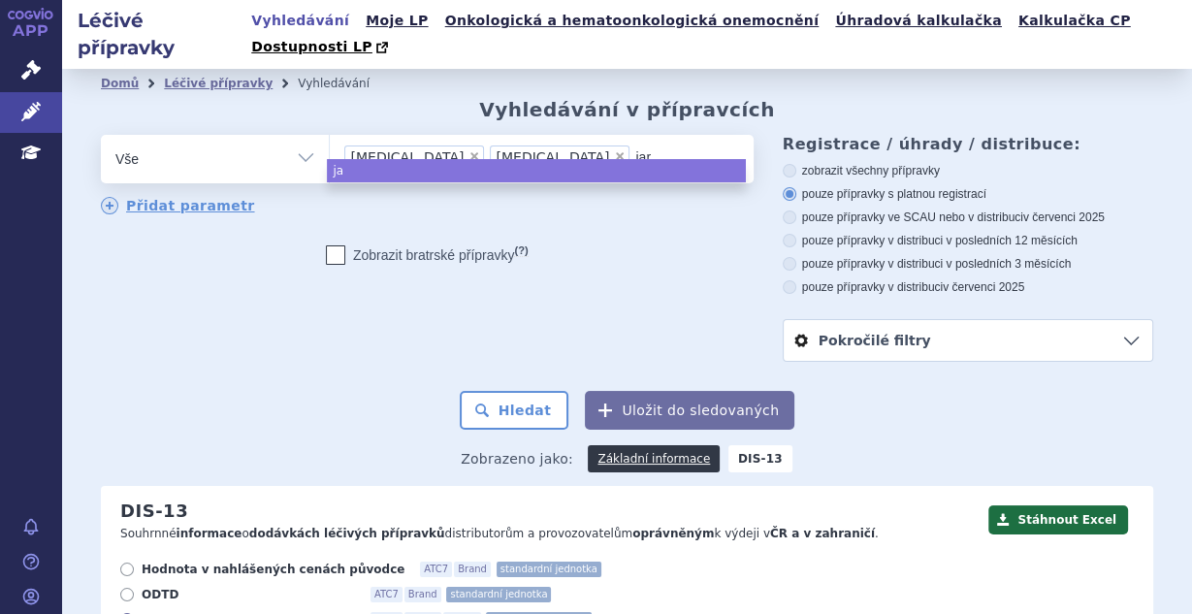
type input "jard"
type input "jardia"
type input "[MEDICAL_DATA]"
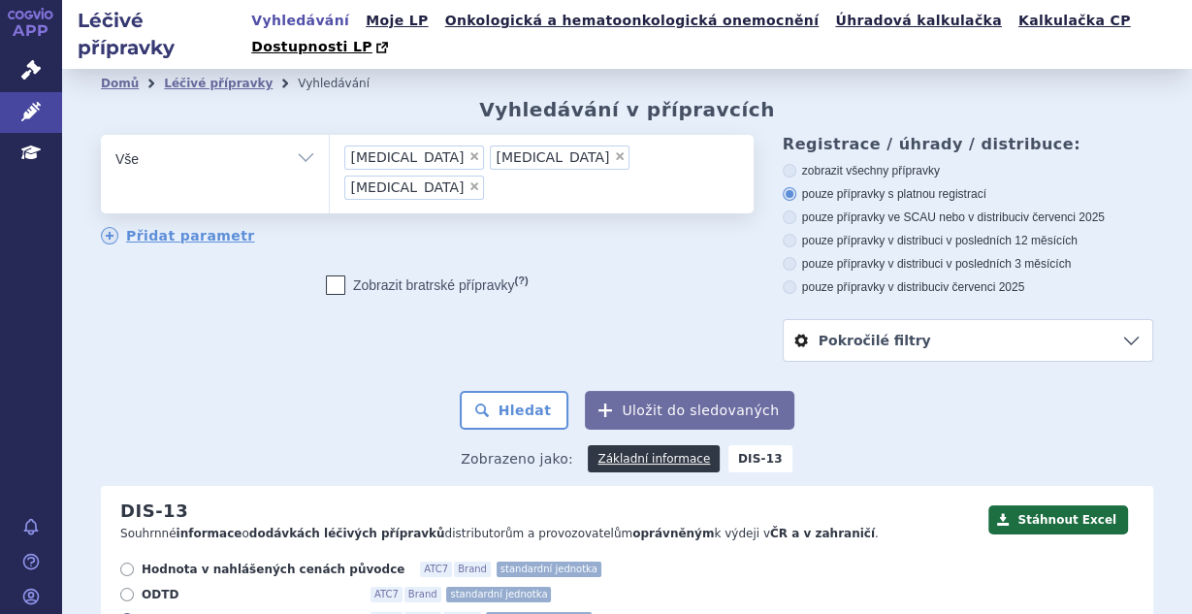
click at [592, 175] on input "steglatro invokana jardiance × steglatro × invokana × jardiance" at bounding box center [541, 187] width 102 height 24
drag, startPoint x: 132, startPoint y: 567, endPoint x: 137, endPoint y: 553, distance: 15.3
click at [131, 588] on icon at bounding box center [127, 595] width 14 height 14
click at [131, 591] on input "ODTD ATC7 Brand standardní jednotka" at bounding box center [128, 597] width 13 height 13
radio input "true"
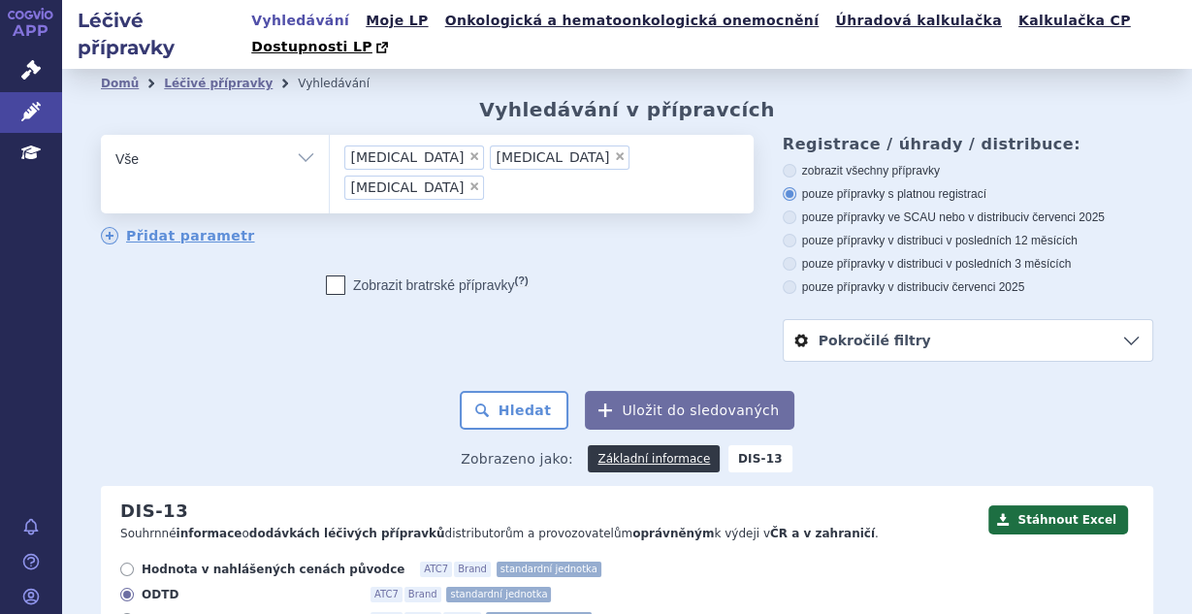
click at [620, 135] on ul "× steglatro × invokana × jardiance" at bounding box center [539, 171] width 419 height 73
click at [330, 134] on select "steglatro invokana jardiance" at bounding box center [329, 158] width 1 height 48
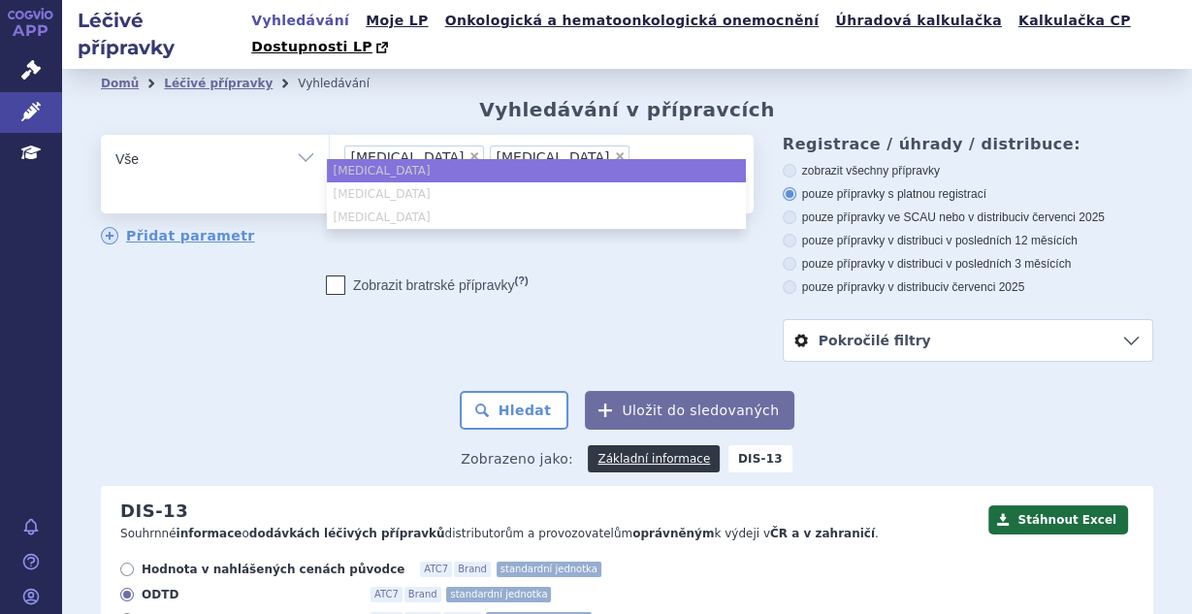
type input "for"
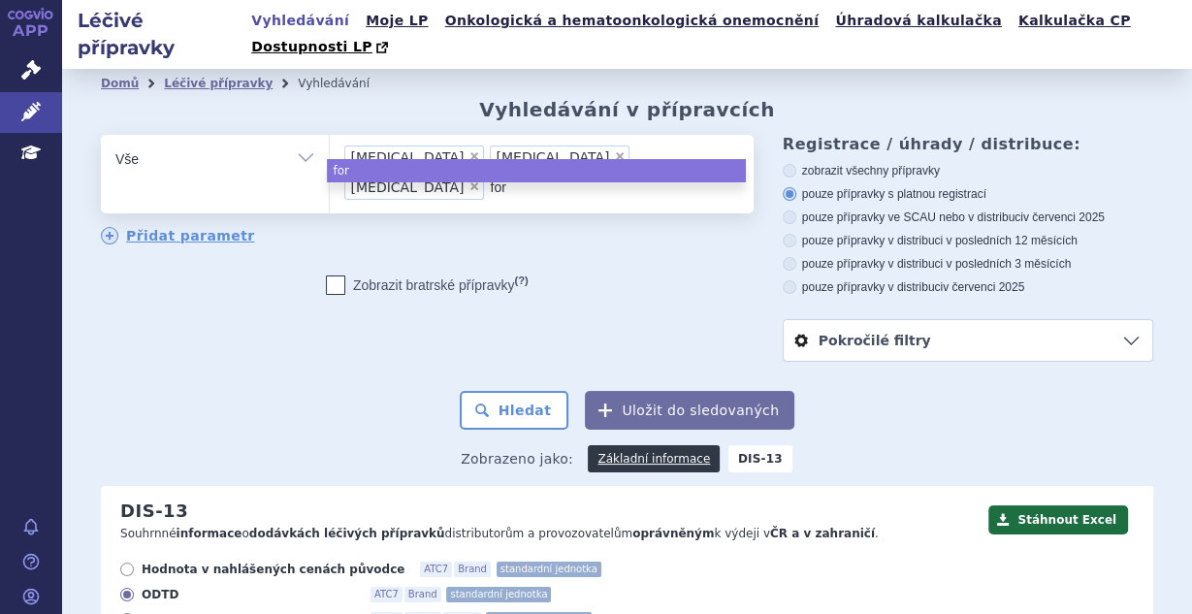
type input "forx"
type input "forxig"
type input "forxiga"
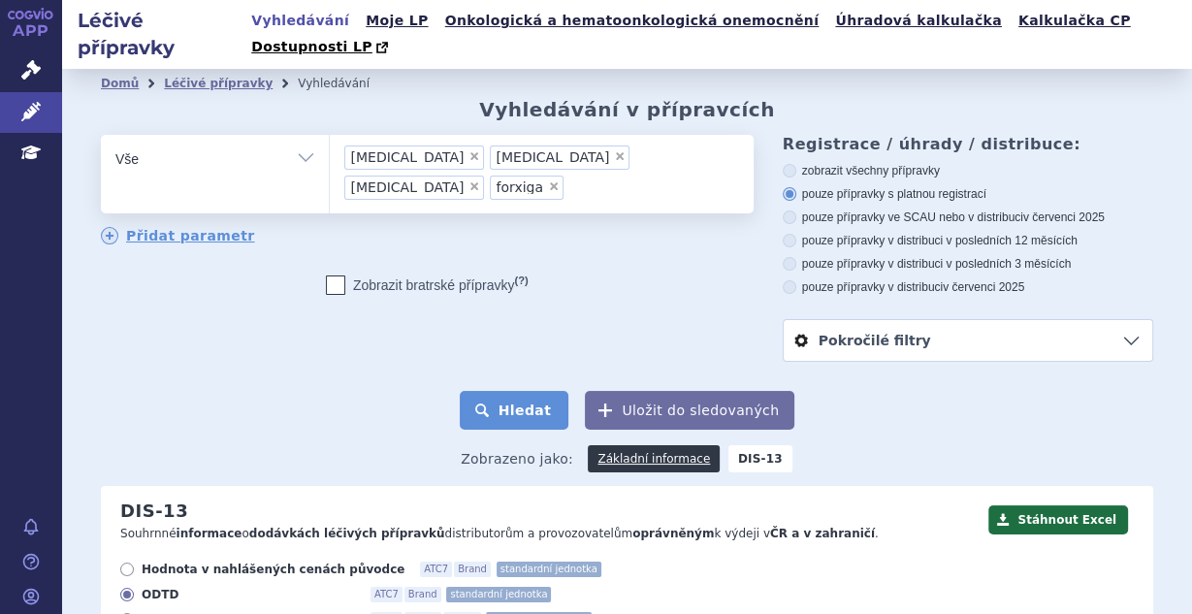
click at [516, 391] on button "Hledat" at bounding box center [515, 410] width 110 height 39
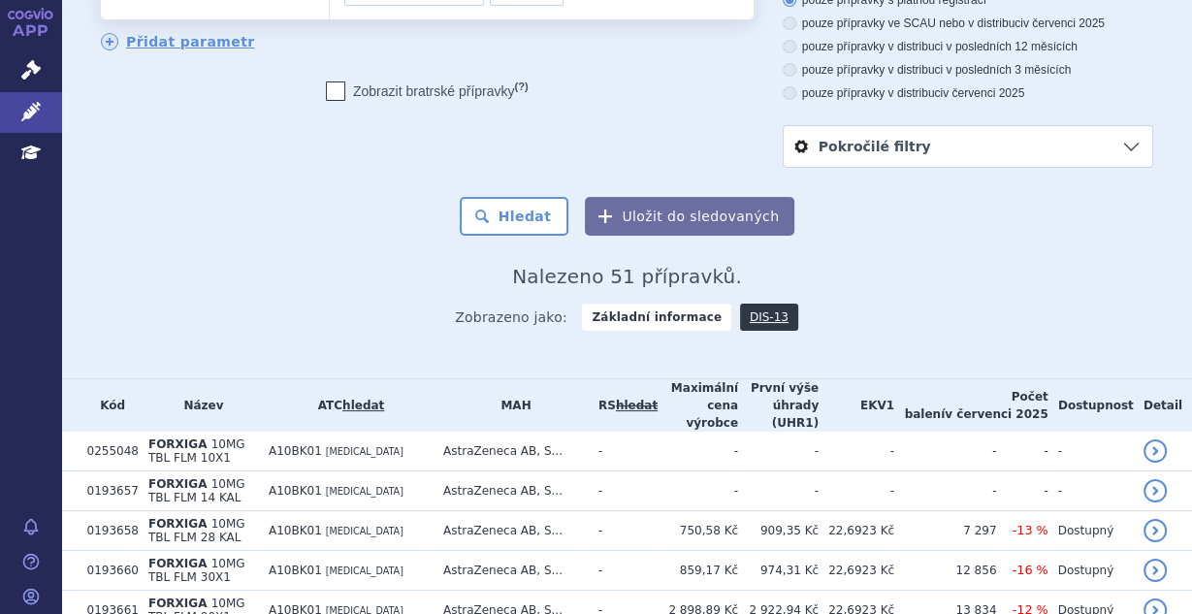
scroll to position [362, 0]
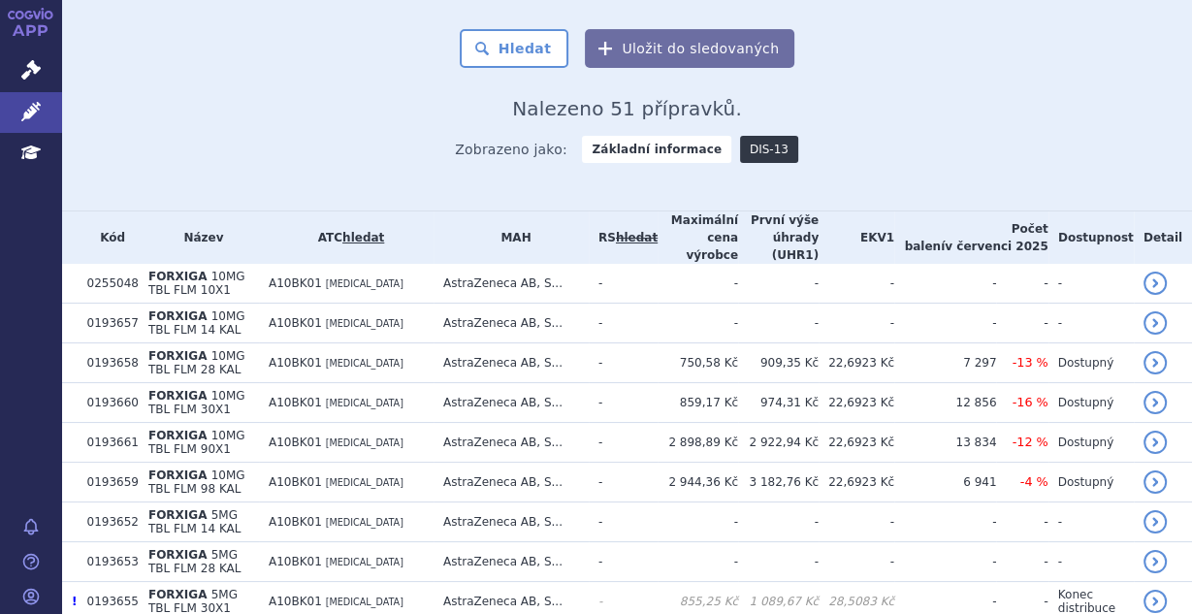
click at [757, 136] on link "DIS-13" at bounding box center [769, 149] width 58 height 27
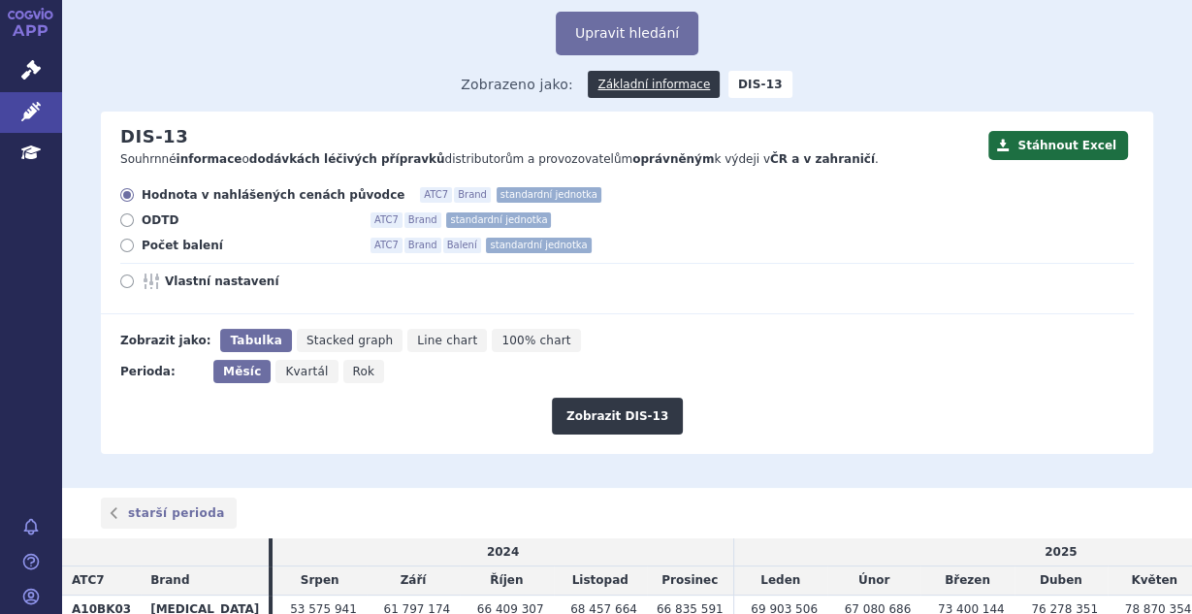
scroll to position [155, 0]
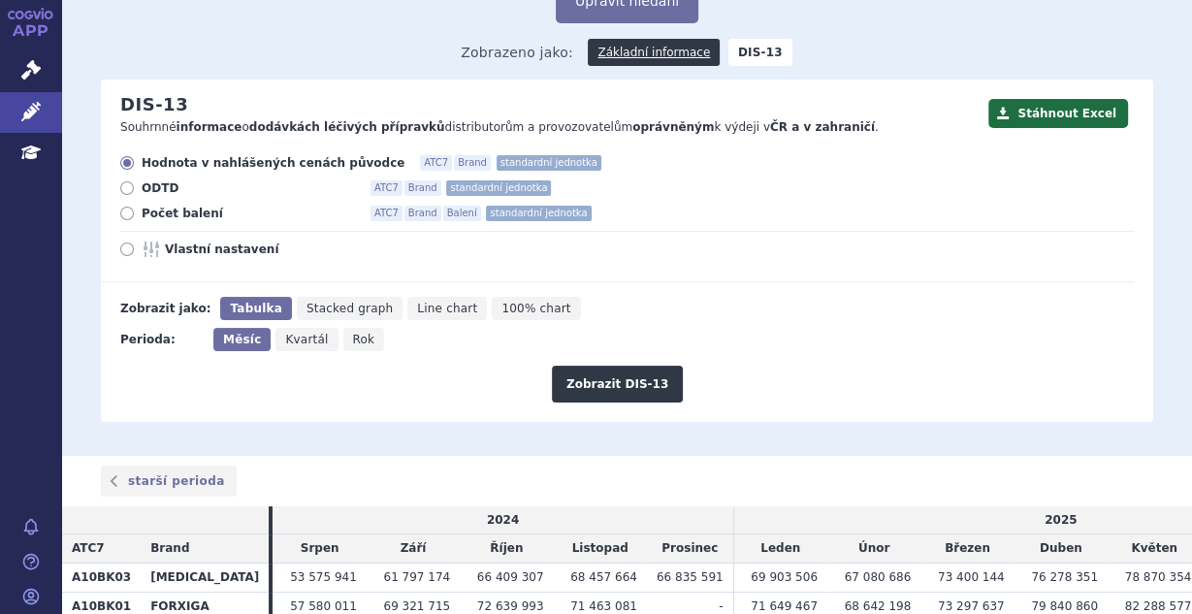
click at [355, 333] on span "Rok" at bounding box center [364, 340] width 22 height 14
click at [355, 328] on input "Rok" at bounding box center [349, 334] width 13 height 13
radio input "true"
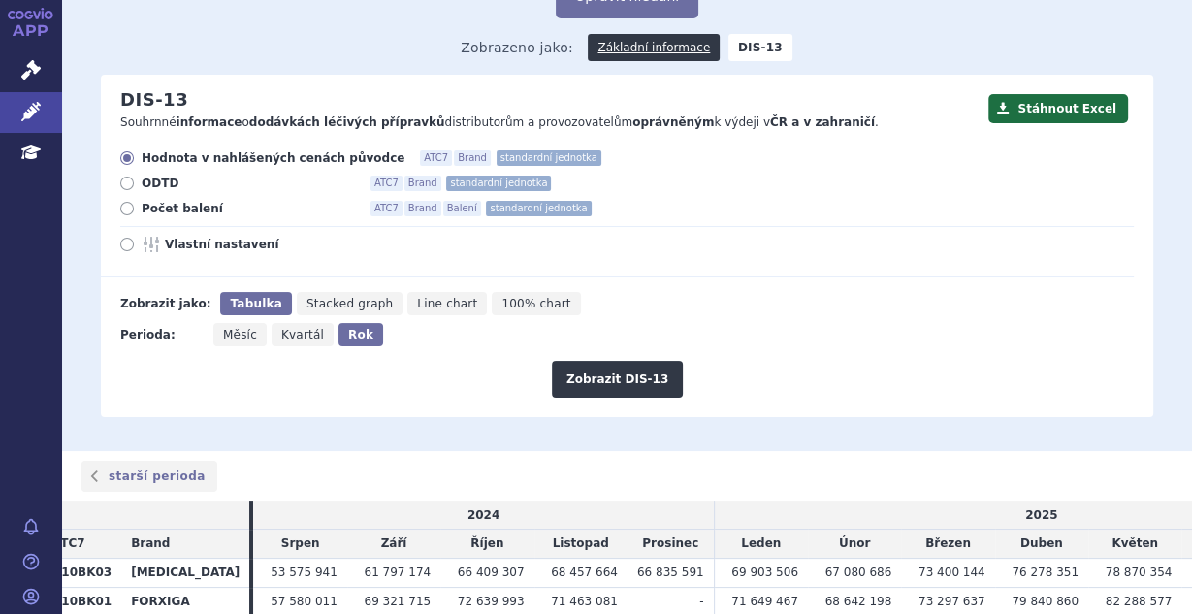
scroll to position [157, 0]
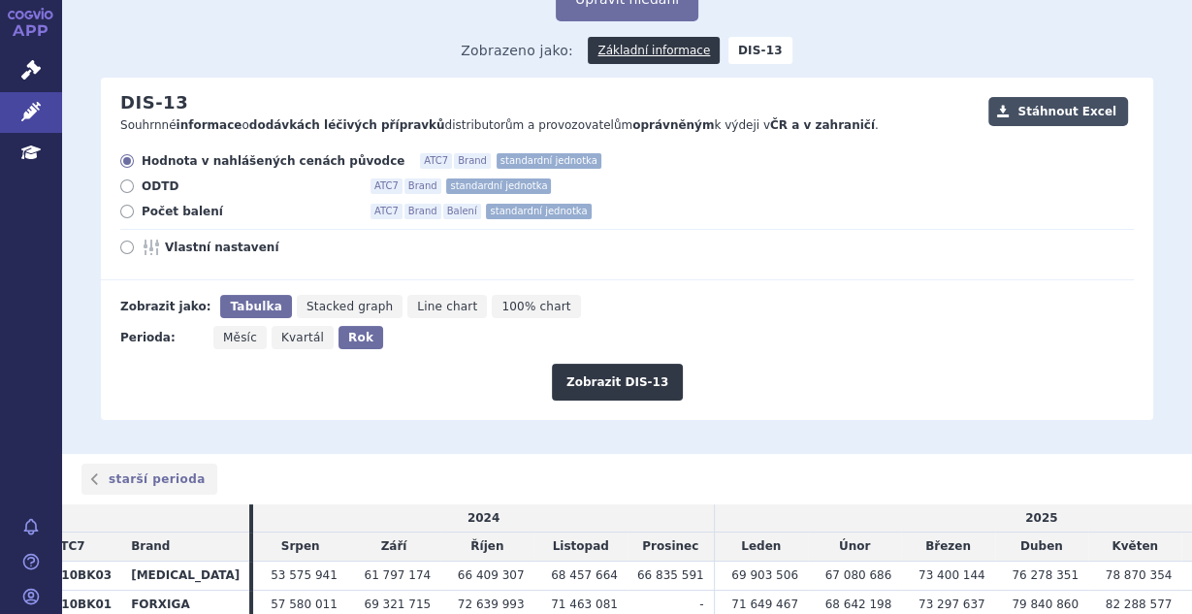
click at [1041, 97] on button "Stáhnout Excel" at bounding box center [1058, 111] width 140 height 29
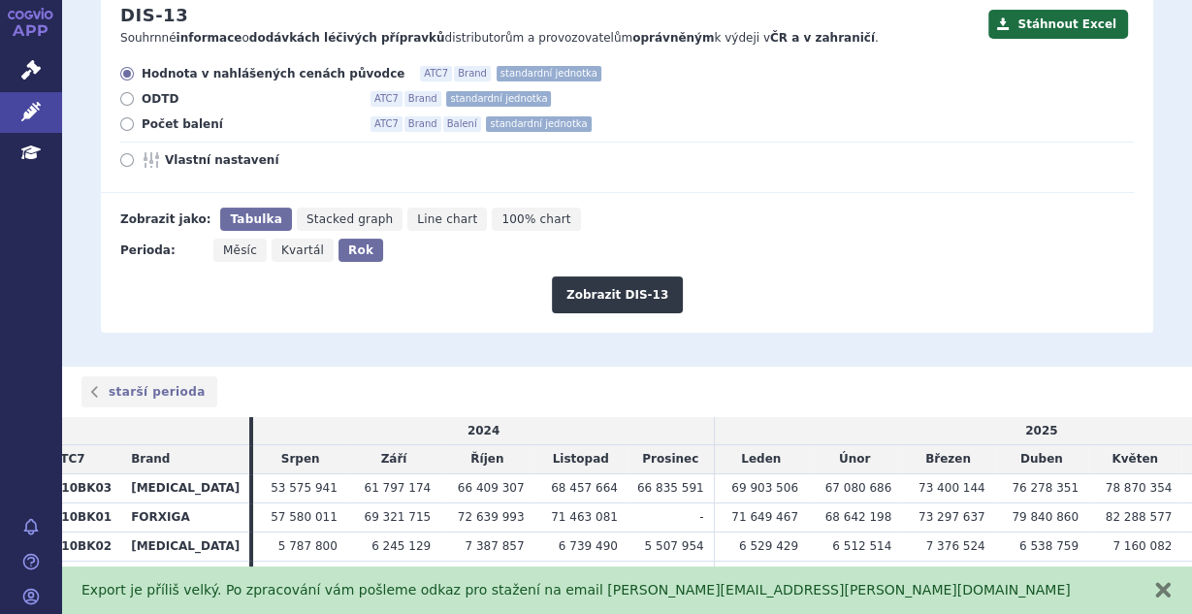
scroll to position [312, 0]
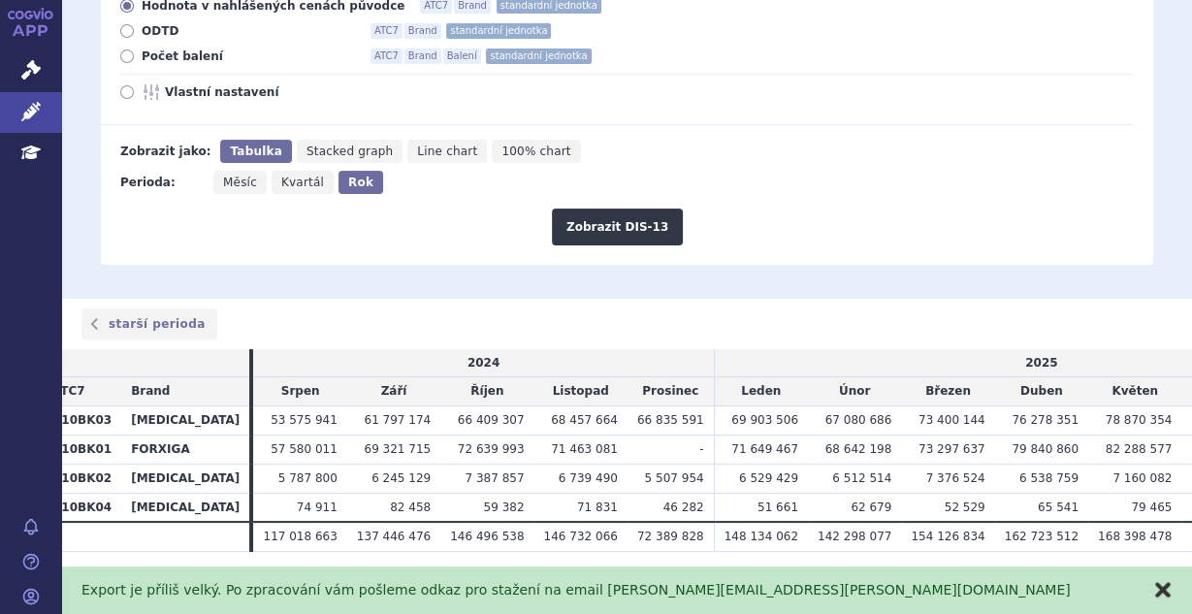
click at [1162, 594] on button "zavřít" at bounding box center [1162, 589] width 19 height 19
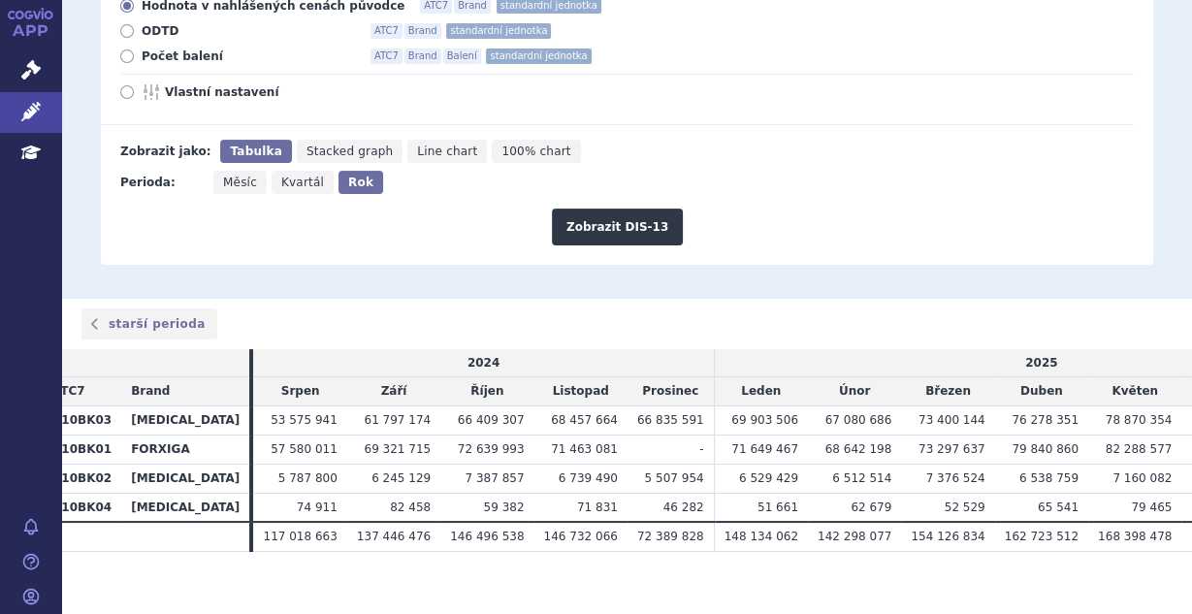
click at [348, 176] on span "Rok" at bounding box center [360, 183] width 25 height 14
click at [347, 171] on input "Rok" at bounding box center [345, 177] width 13 height 13
click at [574, 209] on button "Zobrazit DIS-13" at bounding box center [617, 227] width 131 height 37
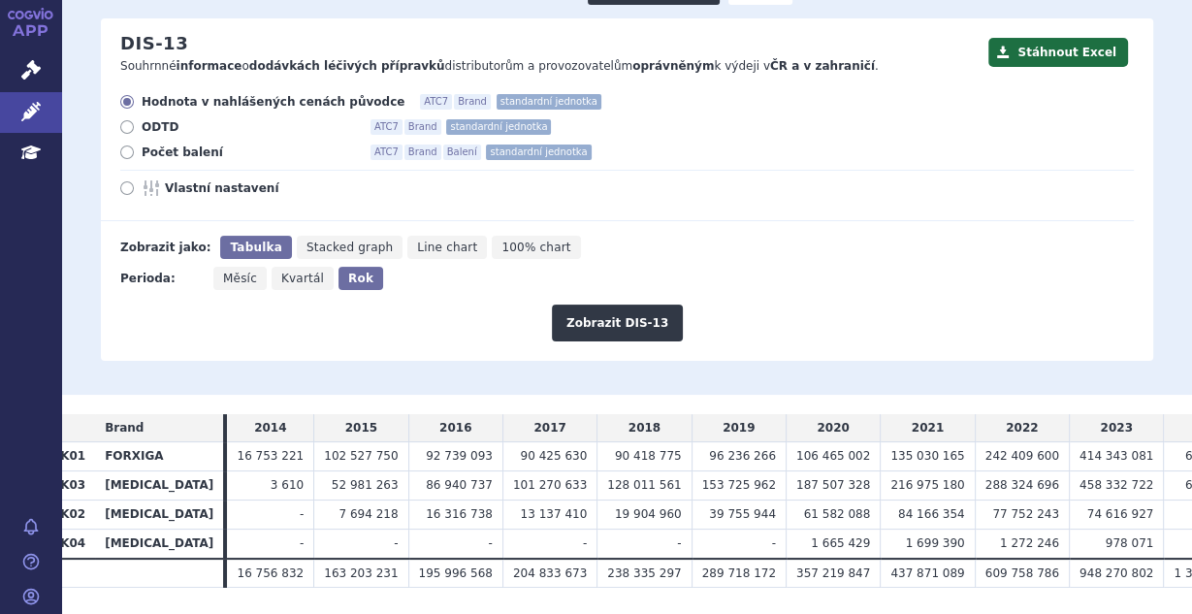
scroll to position [149, 0]
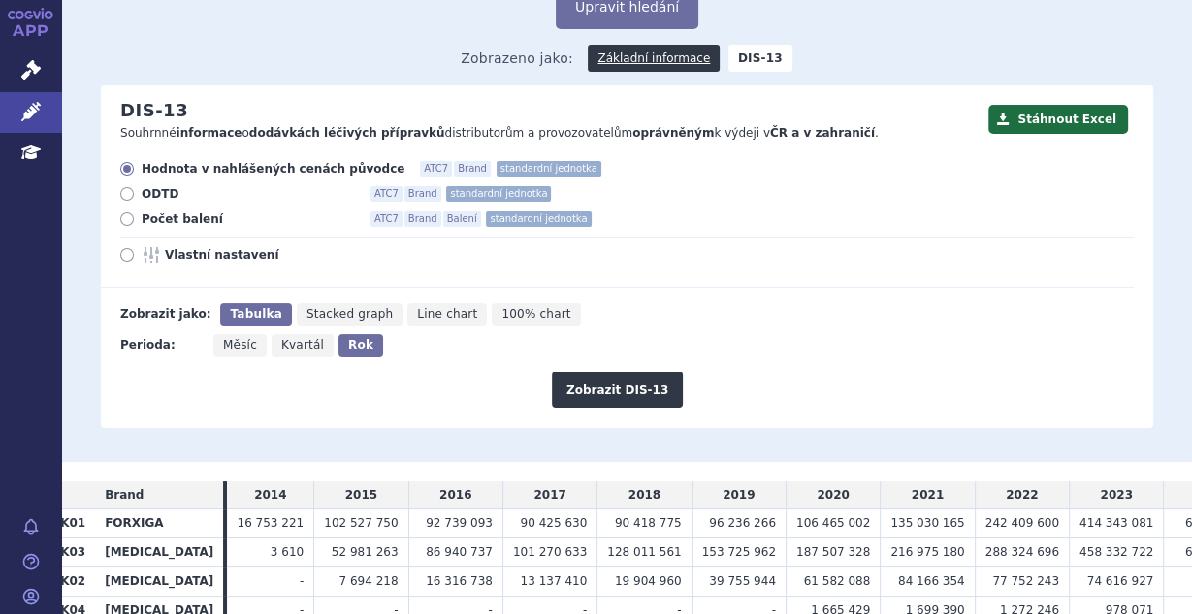
click at [146, 186] on span "ODTD" at bounding box center [248, 194] width 213 height 16
click at [135, 190] on input "ODTD ATC7 Brand standardní jednotka" at bounding box center [128, 196] width 13 height 13
radio input "true"
click at [612, 372] on button "Zobrazit DIS-13" at bounding box center [617, 390] width 131 height 37
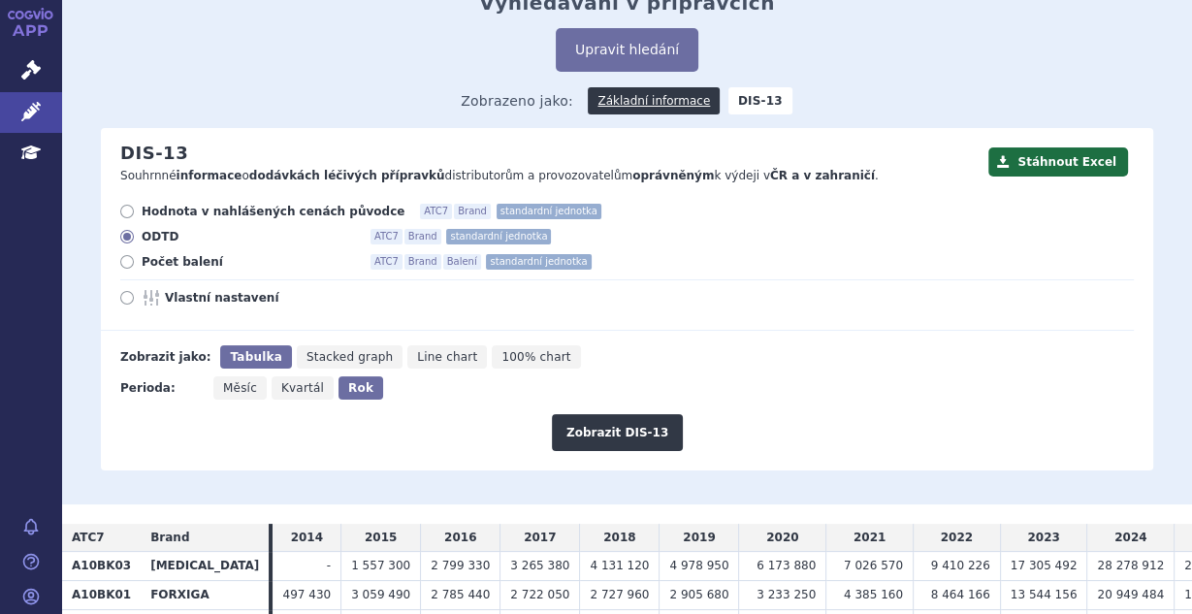
scroll to position [85, 0]
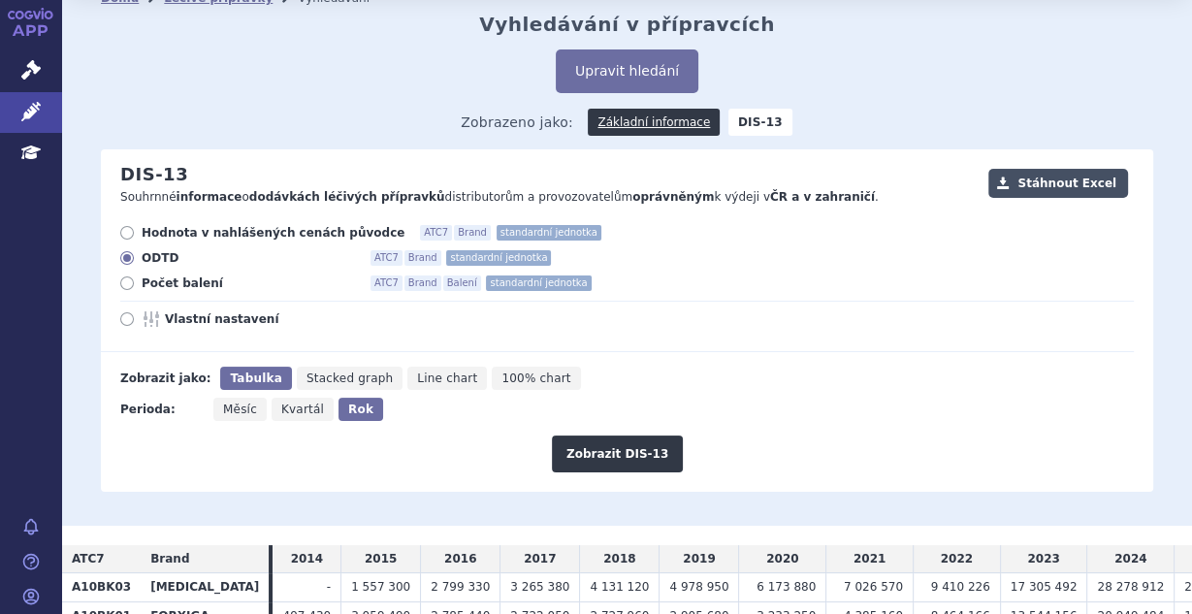
click at [1059, 169] on button "Stáhnout Excel" at bounding box center [1058, 183] width 140 height 29
